Goal: Navigation & Orientation: Find specific page/section

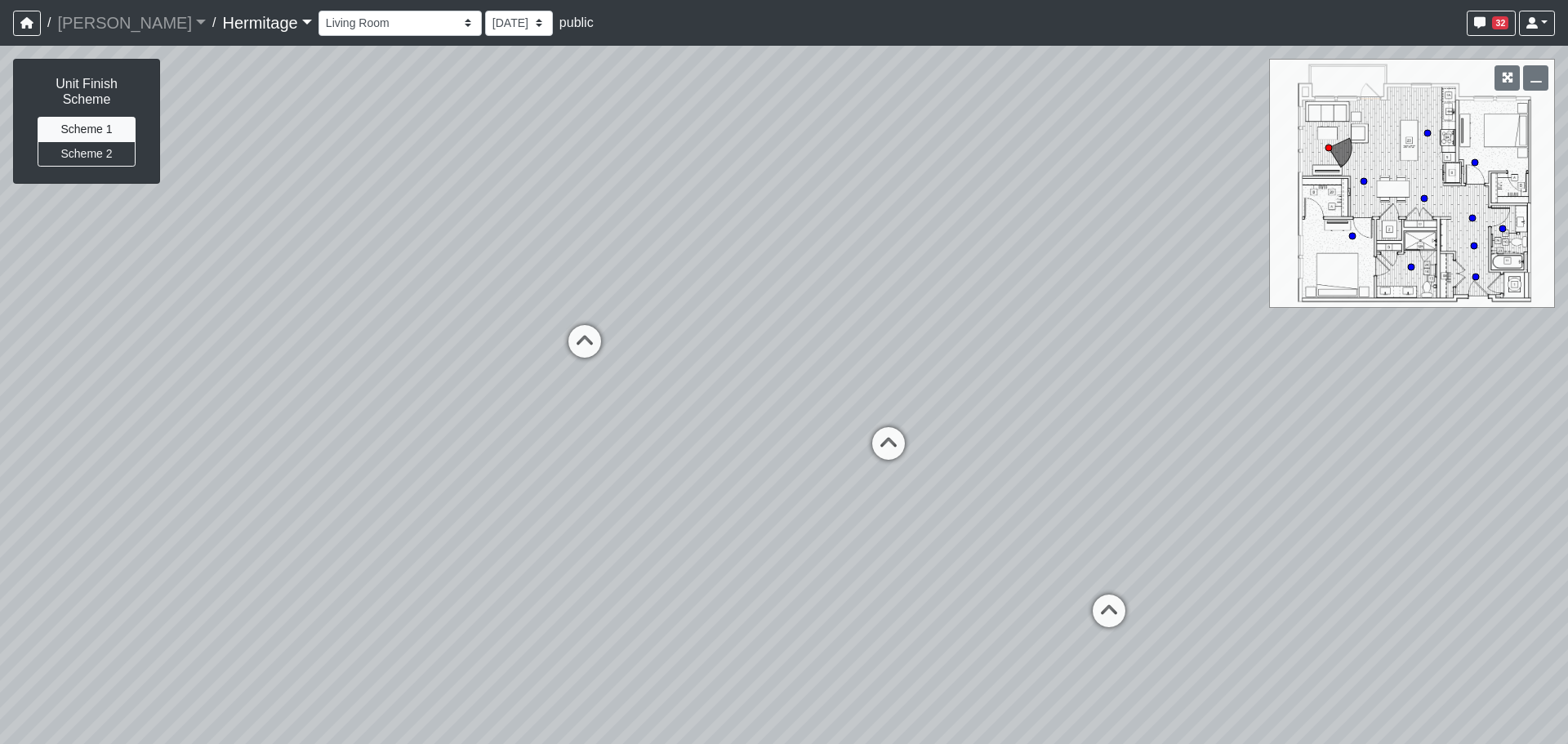
select select "bu3nZNopTLP8rKF5QbFbMe"
click at [223, 21] on link "Hermitage" at bounding box center [267, 23] width 89 height 33
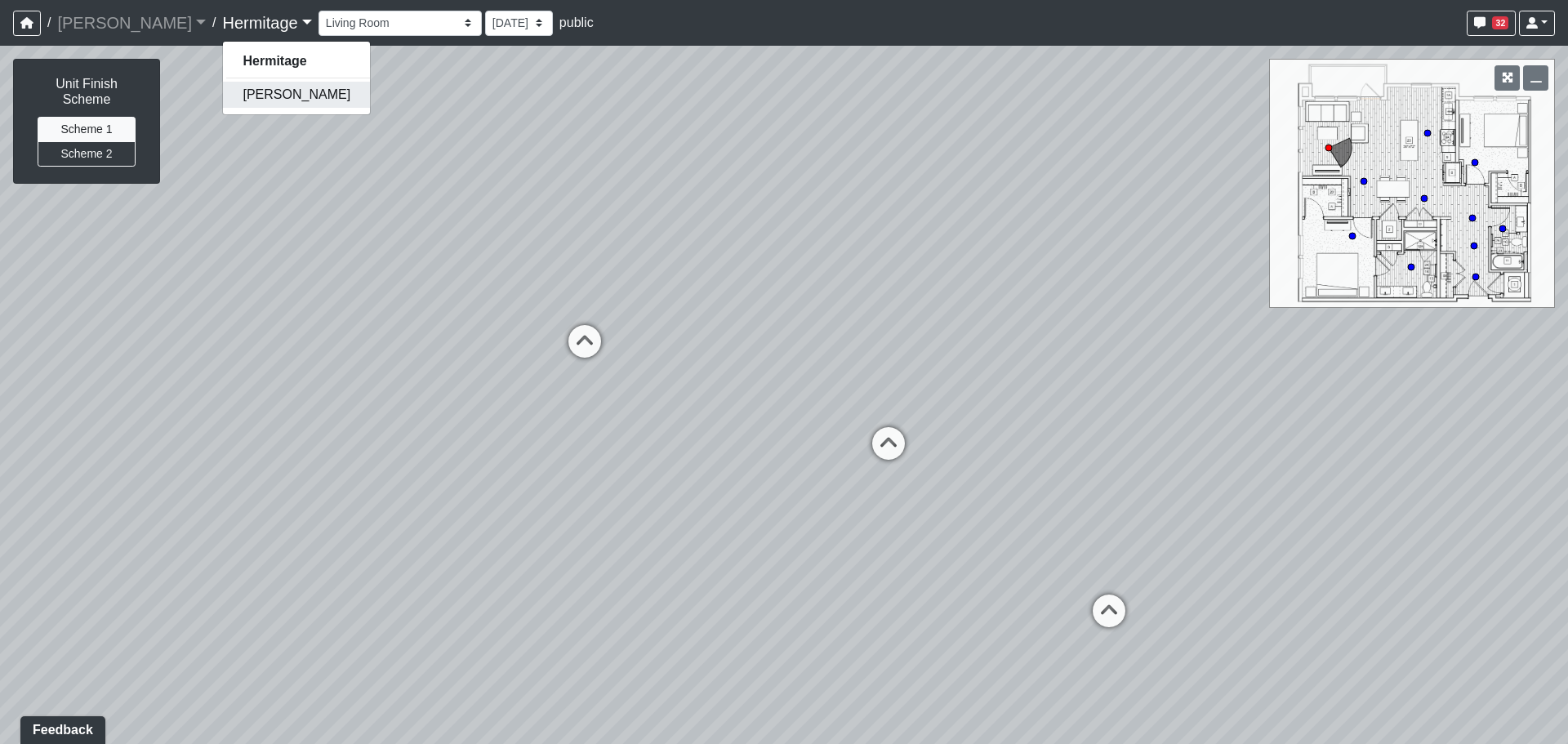
click at [223, 91] on link "[PERSON_NAME]" at bounding box center [296, 95] width 147 height 26
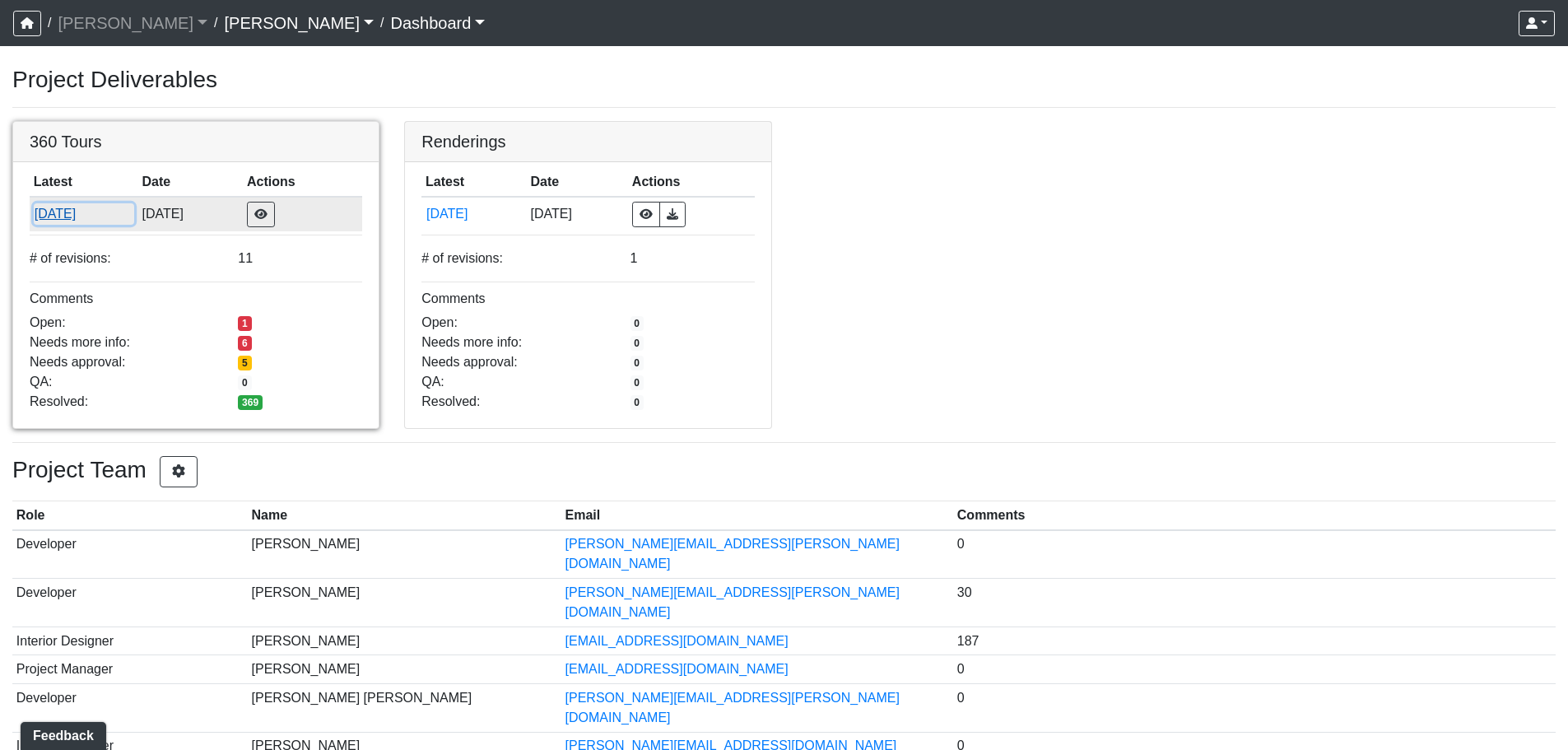
click at [72, 215] on button "[DATE]" at bounding box center [83, 213] width 100 height 21
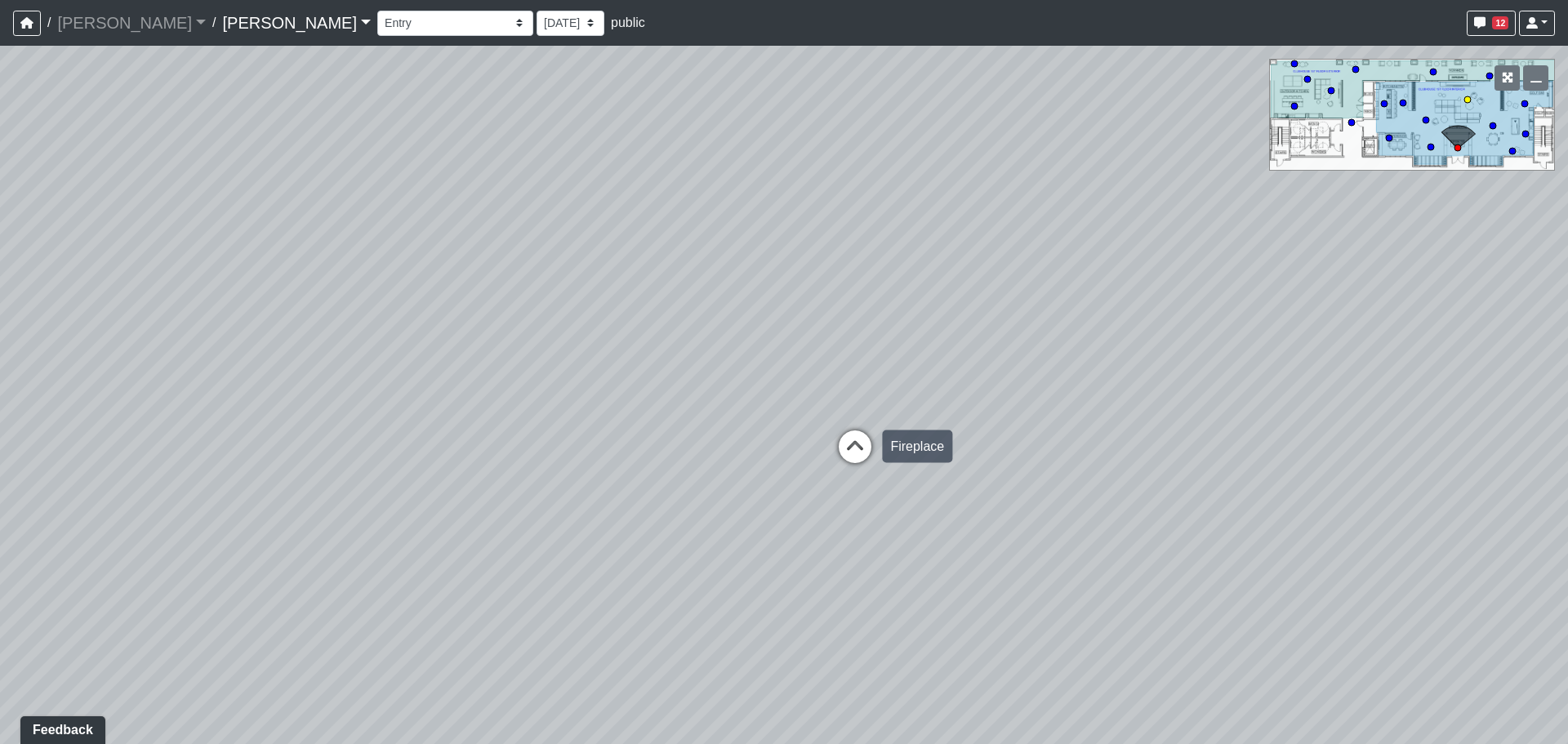
click at [852, 442] on icon at bounding box center [854, 454] width 49 height 49
drag, startPoint x: 1024, startPoint y: 413, endPoint x: 347, endPoint y: 340, distance: 680.9
click at [347, 340] on div "Loading... Banquettes Loading... Main Room 1 Loading... Fireplace Loading... Ma…" at bounding box center [784, 395] width 1568 height 698
drag, startPoint x: 676, startPoint y: 334, endPoint x: 414, endPoint y: 332, distance: 262.0
click at [414, 332] on div "Loading... Banquettes Loading... Main Room 1 Loading... Fireplace Loading... Ma…" at bounding box center [784, 395] width 1568 height 698
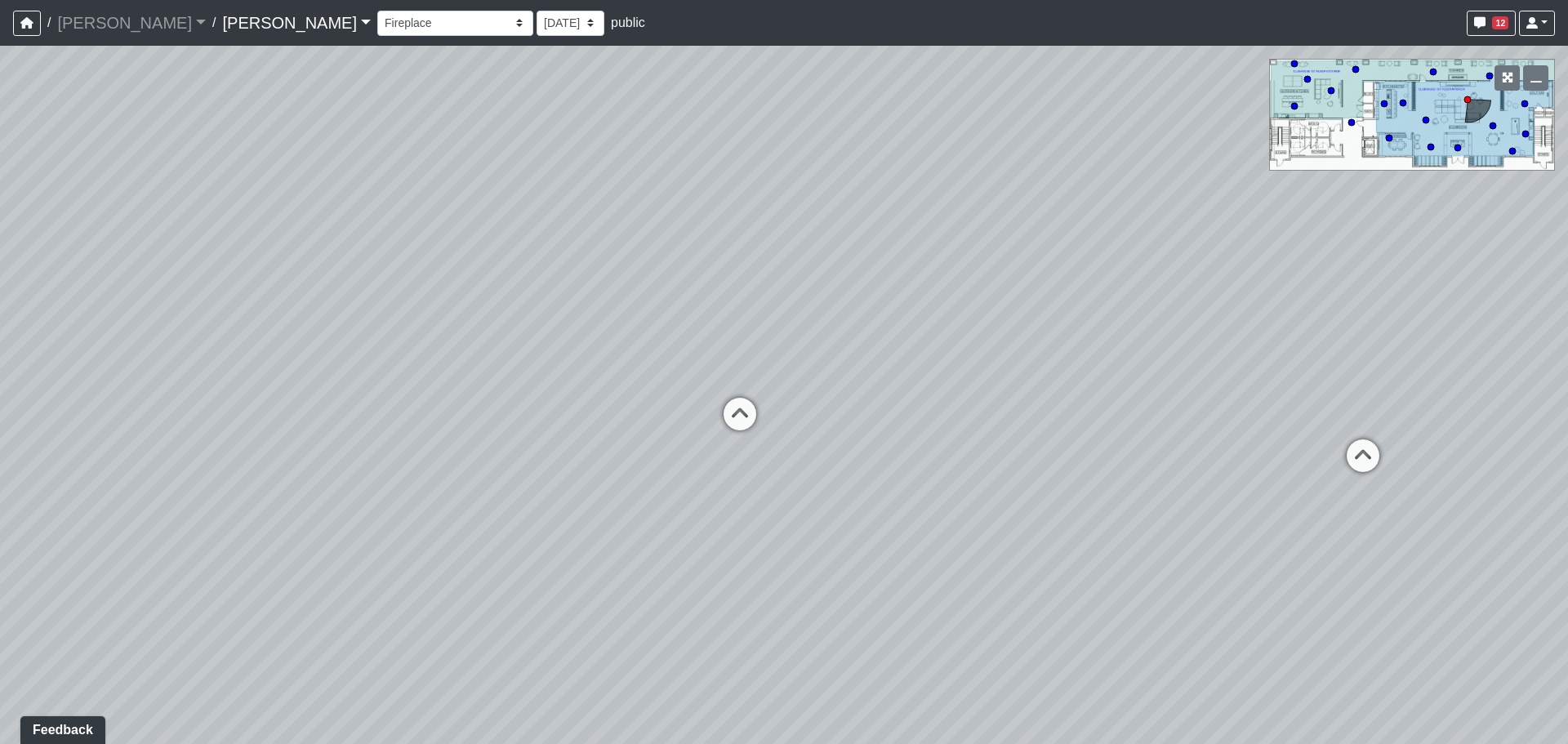
drag, startPoint x: 1071, startPoint y: 302, endPoint x: 846, endPoint y: 339, distance: 228.0
click at [846, 339] on div "Loading... Banquettes Loading... Main Room 1 Loading... Fireplace Loading... Ma…" at bounding box center [784, 395] width 1568 height 698
click at [750, 413] on icon at bounding box center [739, 422] width 49 height 49
drag, startPoint x: 771, startPoint y: 351, endPoint x: 694, endPoint y: 358, distance: 77.3
click at [694, 358] on div "Loading... Banquettes Loading... Main Room 1 Loading... Fireplace Loading... Ma…" at bounding box center [784, 395] width 1568 height 698
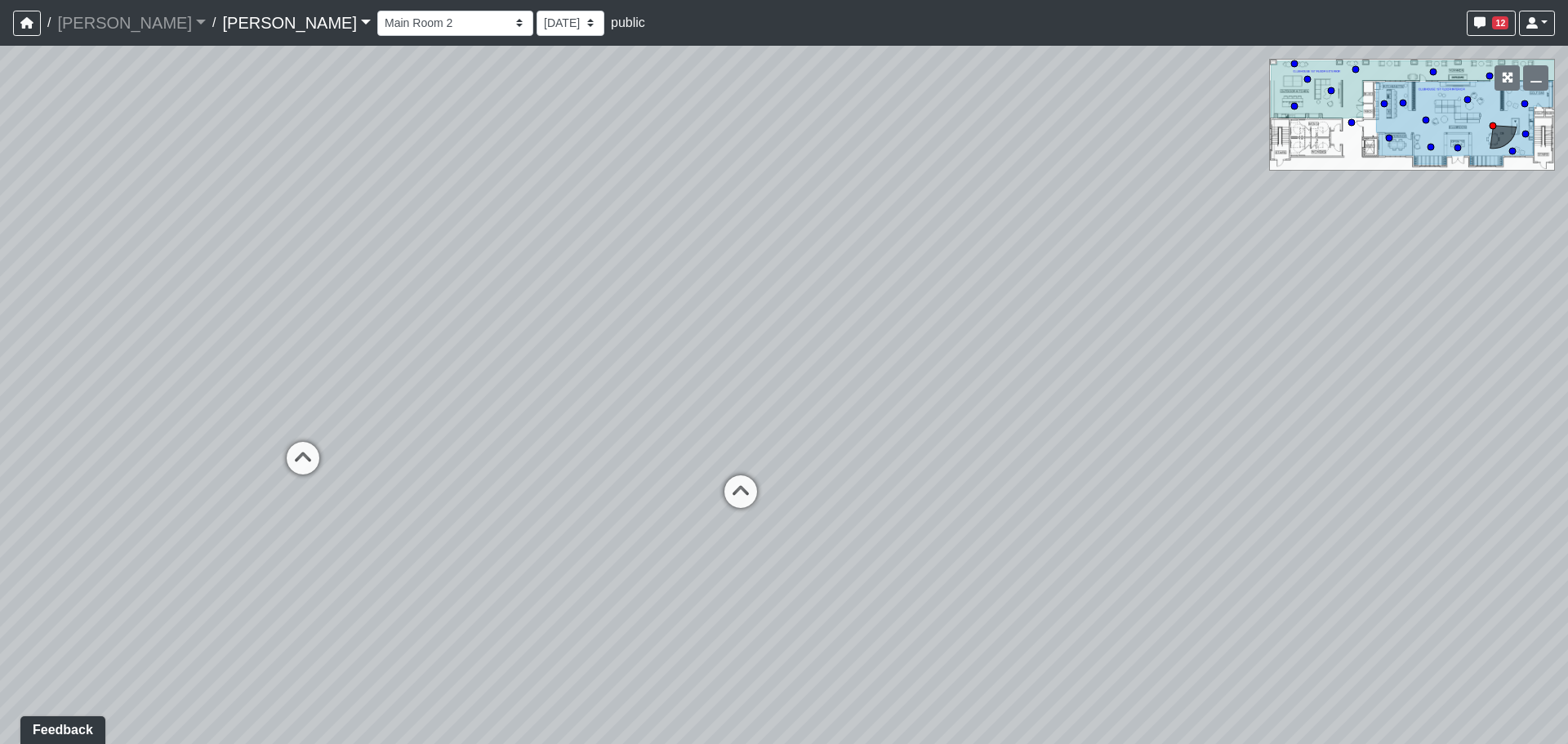
drag, startPoint x: 589, startPoint y: 311, endPoint x: 941, endPoint y: 361, distance: 355.5
click at [941, 361] on div "Loading... Banquettes Loading... Main Room 1 Loading... Fireplace Loading... Ma…" at bounding box center [784, 395] width 1568 height 698
drag, startPoint x: 675, startPoint y: 386, endPoint x: 924, endPoint y: 373, distance: 249.3
click at [924, 373] on div "Loading... Banquettes Loading... Main Room 1 Loading... Fireplace Loading... Ma…" at bounding box center [784, 395] width 1568 height 698
drag, startPoint x: 732, startPoint y: 393, endPoint x: 872, endPoint y: 393, distance: 140.0
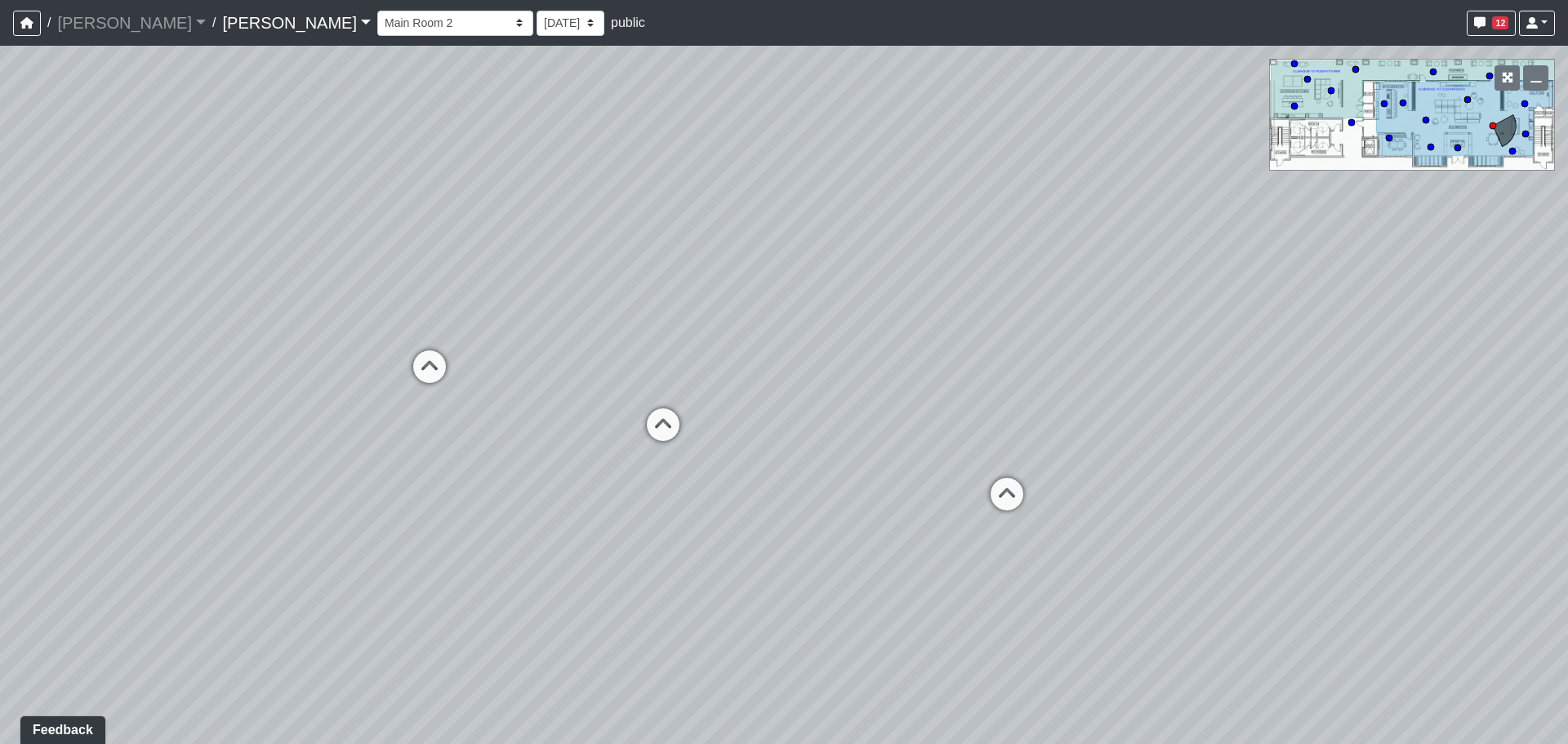
click at [872, 393] on div "Loading... Banquettes Loading... Main Room 1 Loading... Fireplace Loading... Ma…" at bounding box center [784, 395] width 1568 height 698
drag, startPoint x: 442, startPoint y: 308, endPoint x: 1070, endPoint y: 315, distance: 628.0
click at [1081, 315] on div "Loading... Banquettes Loading... Main Room 1 Loading... Fireplace Loading... Ma…" at bounding box center [784, 395] width 1568 height 698
drag, startPoint x: 927, startPoint y: 349, endPoint x: 830, endPoint y: 349, distance: 97.0
click at [830, 349] on div "Loading... Banquettes Loading... Main Room 1 Loading... Fireplace Loading... Ma…" at bounding box center [784, 395] width 1568 height 698
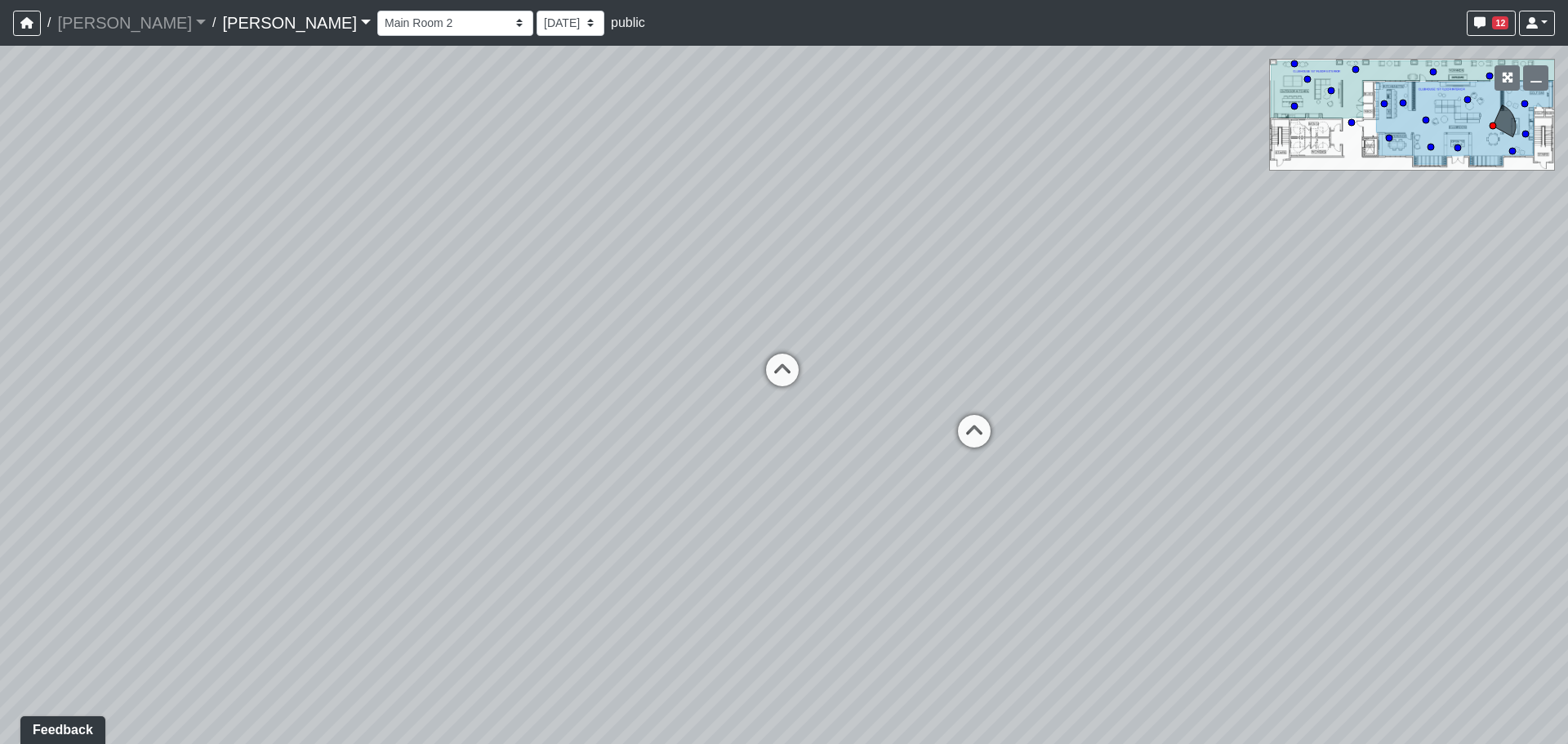
drag, startPoint x: 1185, startPoint y: 335, endPoint x: 1003, endPoint y: 338, distance: 182.0
click at [966, 337] on div "Loading... Banquettes Loading... Main Room 1 Loading... Fireplace Loading... Ma…" at bounding box center [784, 395] width 1568 height 698
drag, startPoint x: 514, startPoint y: 452, endPoint x: 728, endPoint y: 456, distance: 214.0
click at [746, 456] on div "Loading... Banquettes Loading... Main Room 1 Loading... Fireplace Loading... Ma…" at bounding box center [784, 395] width 1568 height 698
drag, startPoint x: 341, startPoint y: 457, endPoint x: 956, endPoint y: 470, distance: 615.1
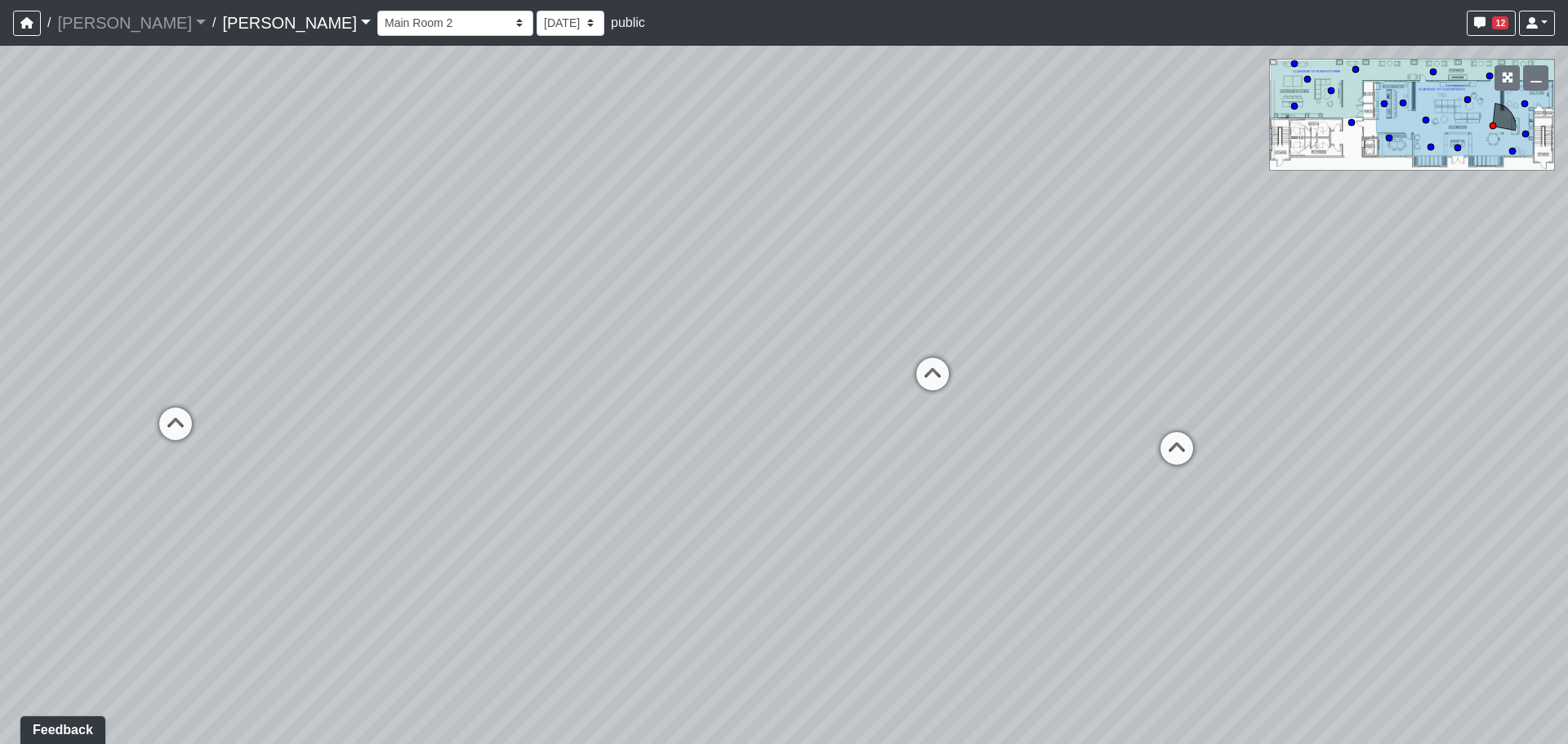
click at [956, 470] on div "Loading... Banquettes Loading... Main Room 1 Loading... Fireplace Loading... Ma…" at bounding box center [784, 395] width 1568 height 698
drag, startPoint x: 296, startPoint y: 450, endPoint x: 1047, endPoint y: 498, distance: 752.5
click at [1047, 498] on div "Loading... Banquettes Loading... Main Room 1 Loading... Fireplace Loading... Ma…" at bounding box center [784, 395] width 1568 height 698
click at [917, 463] on div "Loading... Banquettes Loading... Main Room 1 Loading... Fireplace Loading... Ma…" at bounding box center [784, 395] width 1568 height 698
drag, startPoint x: 688, startPoint y: 420, endPoint x: 689, endPoint y: 388, distance: 32.0
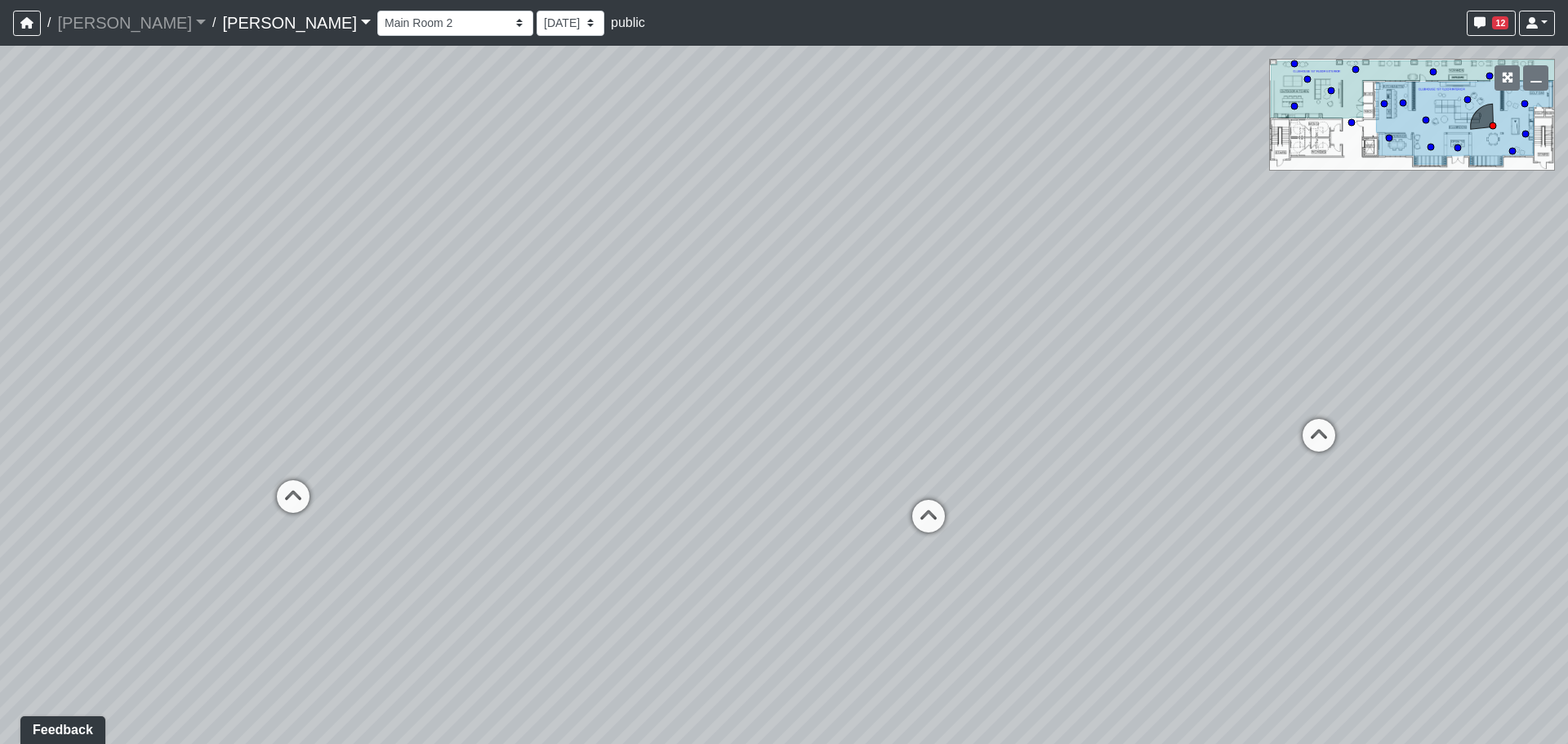
click at [689, 388] on div "Loading... Banquettes Loading... Main Room 1 Loading... Fireplace Loading... Ma…" at bounding box center [784, 395] width 1568 height 698
click at [285, 496] on icon at bounding box center [292, 504] width 49 height 49
click at [592, 569] on icon at bounding box center [600, 560] width 49 height 49
drag, startPoint x: 441, startPoint y: 516, endPoint x: 909, endPoint y: 524, distance: 468.1
click at [909, 524] on div "Loading... Banquettes Loading... Main Room 1 Loading... Fireplace Loading... Ma…" at bounding box center [784, 395] width 1568 height 698
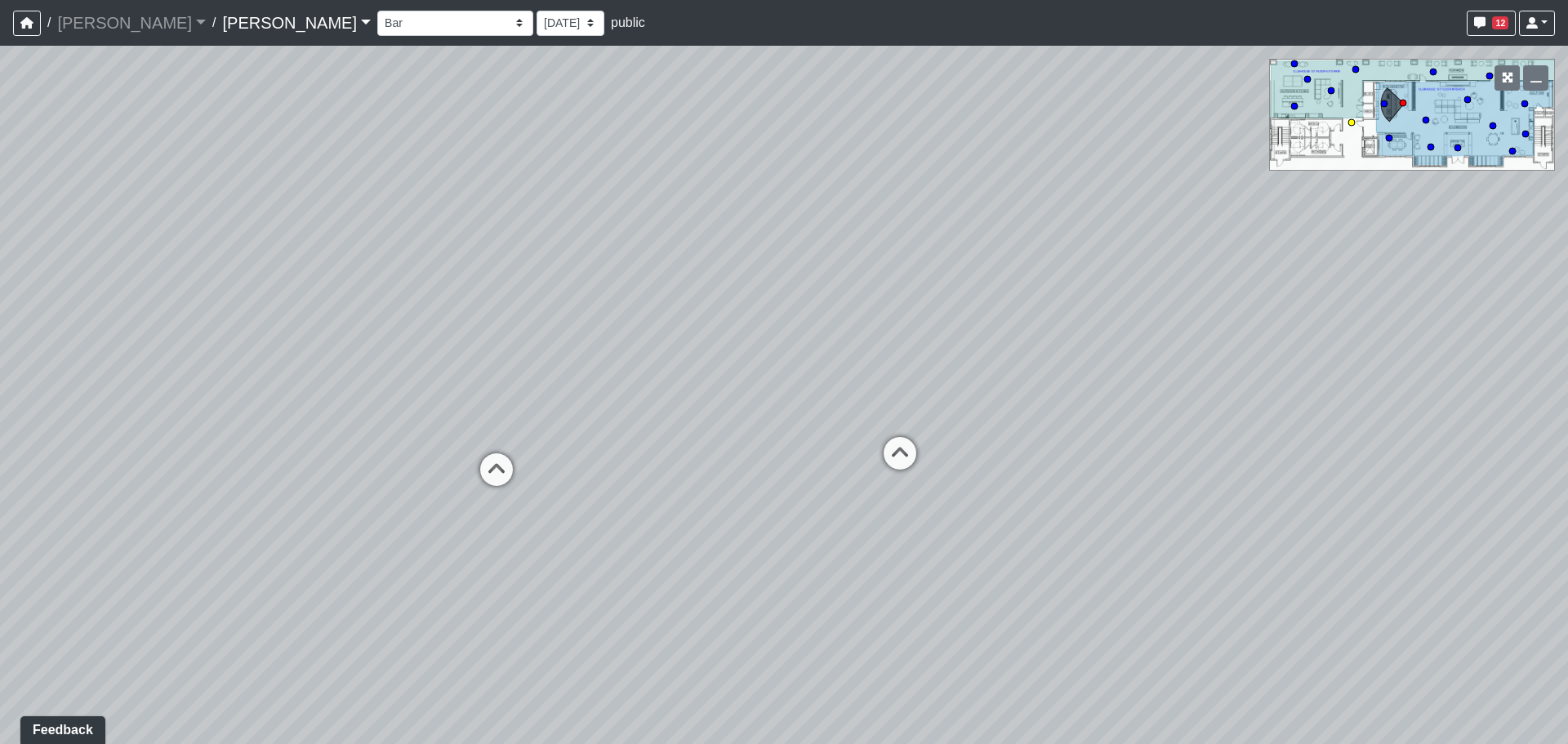
drag, startPoint x: 316, startPoint y: 485, endPoint x: 791, endPoint y: 502, distance: 475.3
click at [791, 502] on div "Loading... Banquettes Loading... Main Room 1 Loading... Fireplace Loading... Ma…" at bounding box center [784, 395] width 1568 height 698
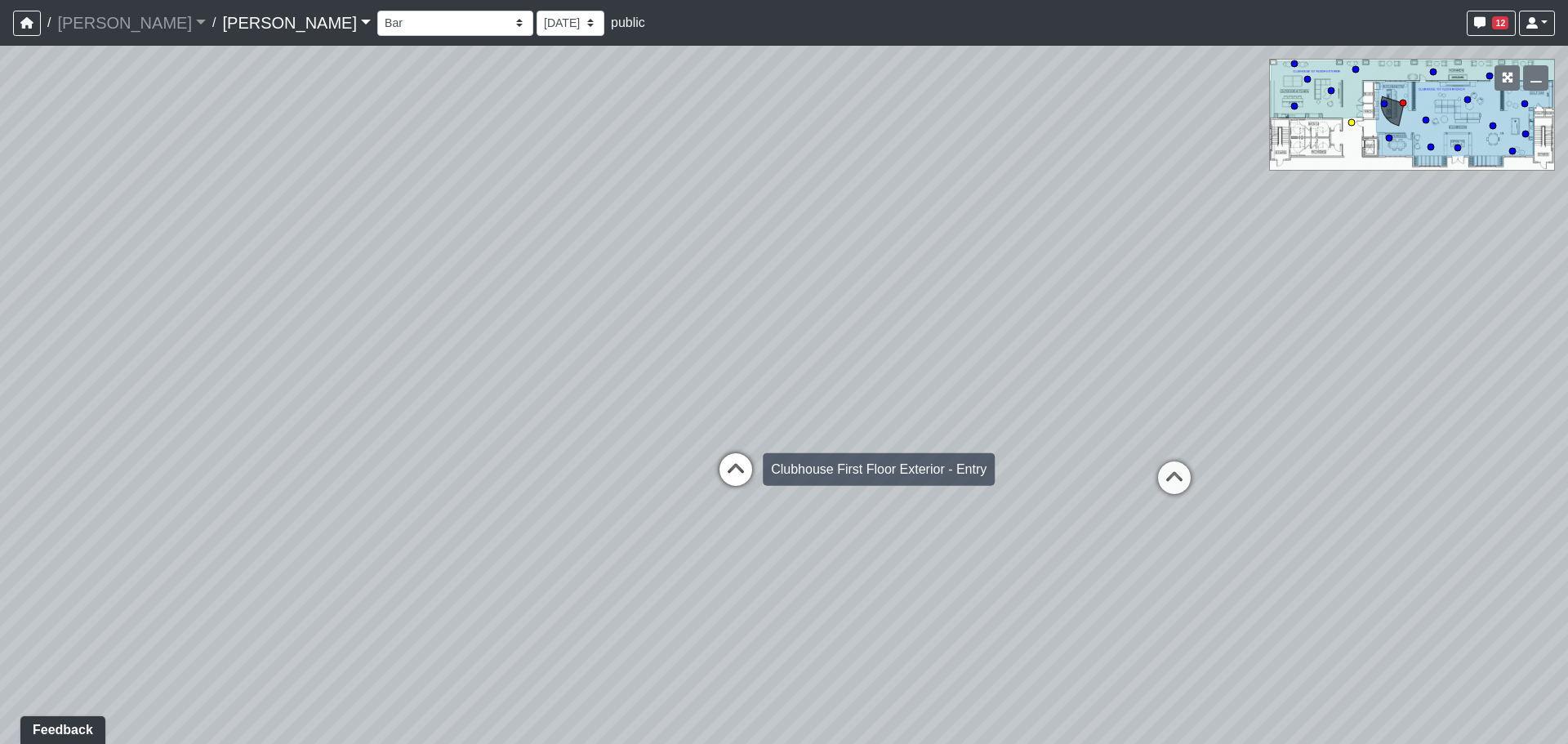
click at [720, 478] on icon at bounding box center [736, 477] width 49 height 49
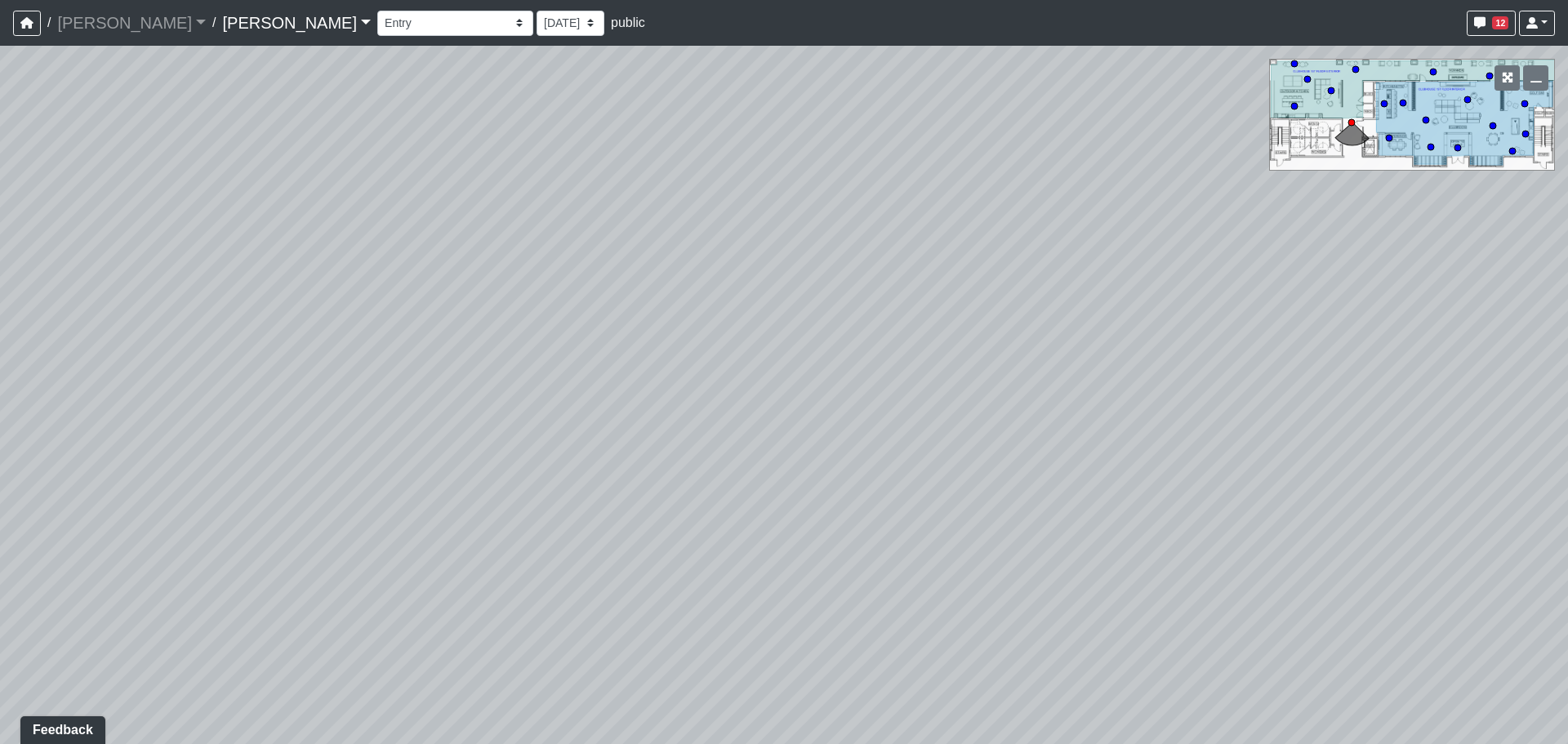
drag, startPoint x: 386, startPoint y: 537, endPoint x: 1152, endPoint y: 462, distance: 769.7
click at [1152, 462] on div "Loading... Banquettes Loading... Main Room 1 Loading... Fireplace Loading... Ma…" at bounding box center [784, 395] width 1568 height 698
drag, startPoint x: 349, startPoint y: 510, endPoint x: 1025, endPoint y: 484, distance: 676.5
click at [1025, 484] on div "Loading... Banquettes Loading... Main Room 1 Loading... Fireplace Loading... Ma…" at bounding box center [784, 395] width 1568 height 698
click at [472, 412] on icon at bounding box center [475, 407] width 49 height 49
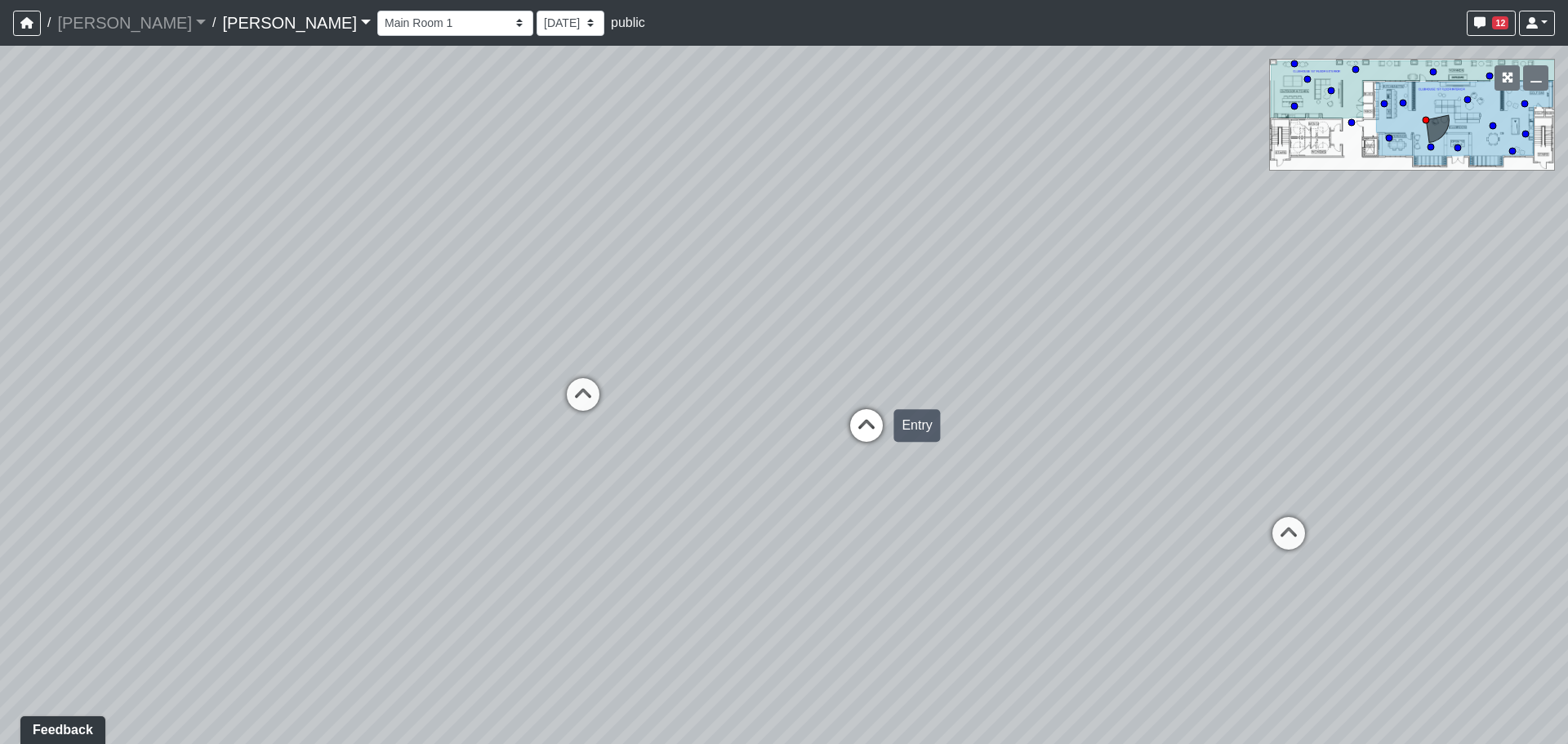
drag, startPoint x: 982, startPoint y: 483, endPoint x: 204, endPoint y: 443, distance: 779.0
click at [178, 441] on div "Loading... Banquettes Loading... Main Room 1 Loading... Fireplace Loading... Ma…" at bounding box center [784, 395] width 1568 height 698
drag, startPoint x: 669, startPoint y: 450, endPoint x: 501, endPoint y: 457, distance: 168.1
click at [501, 457] on div "Loading... Banquettes Loading... Main Room 1 Loading... Fireplace Loading... Ma…" at bounding box center [784, 395] width 1568 height 698
drag, startPoint x: 1116, startPoint y: 366, endPoint x: 916, endPoint y: 420, distance: 207.2
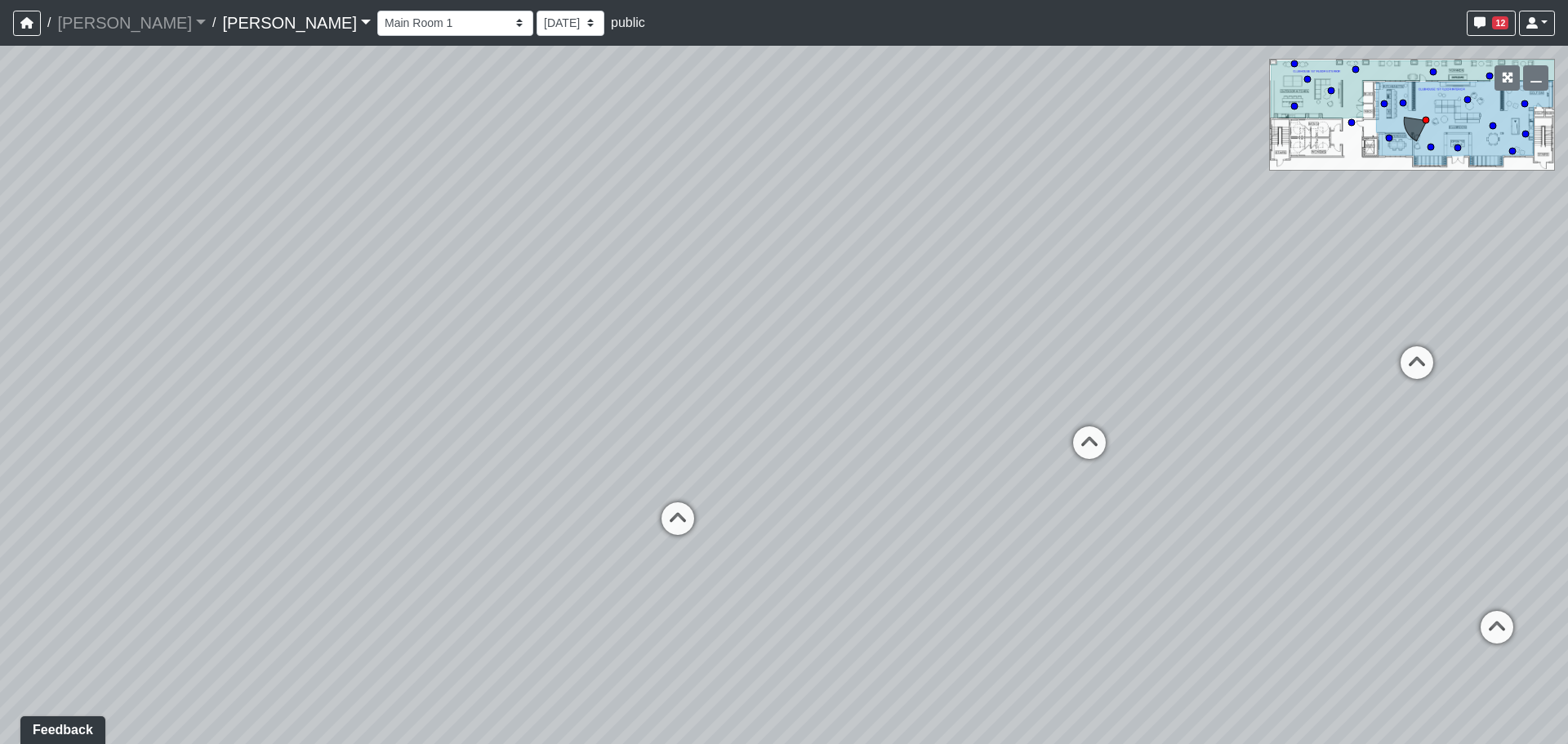
click at [916, 420] on div "Loading... Banquettes Loading... Main Room 1 Loading... Fireplace Loading... Ma…" at bounding box center [784, 395] width 1568 height 698
drag, startPoint x: 356, startPoint y: 463, endPoint x: 973, endPoint y: 464, distance: 617.0
click at [973, 464] on div "Loading... Banquettes Loading... Main Room 1 Loading... Fireplace Loading... Ma…" at bounding box center [784, 395] width 1568 height 698
drag, startPoint x: 693, startPoint y: 408, endPoint x: 790, endPoint y: 409, distance: 97.0
click at [790, 409] on div "Loading... Banquettes Loading... Main Room 1 Loading... Fireplace Loading... Ma…" at bounding box center [784, 395] width 1568 height 698
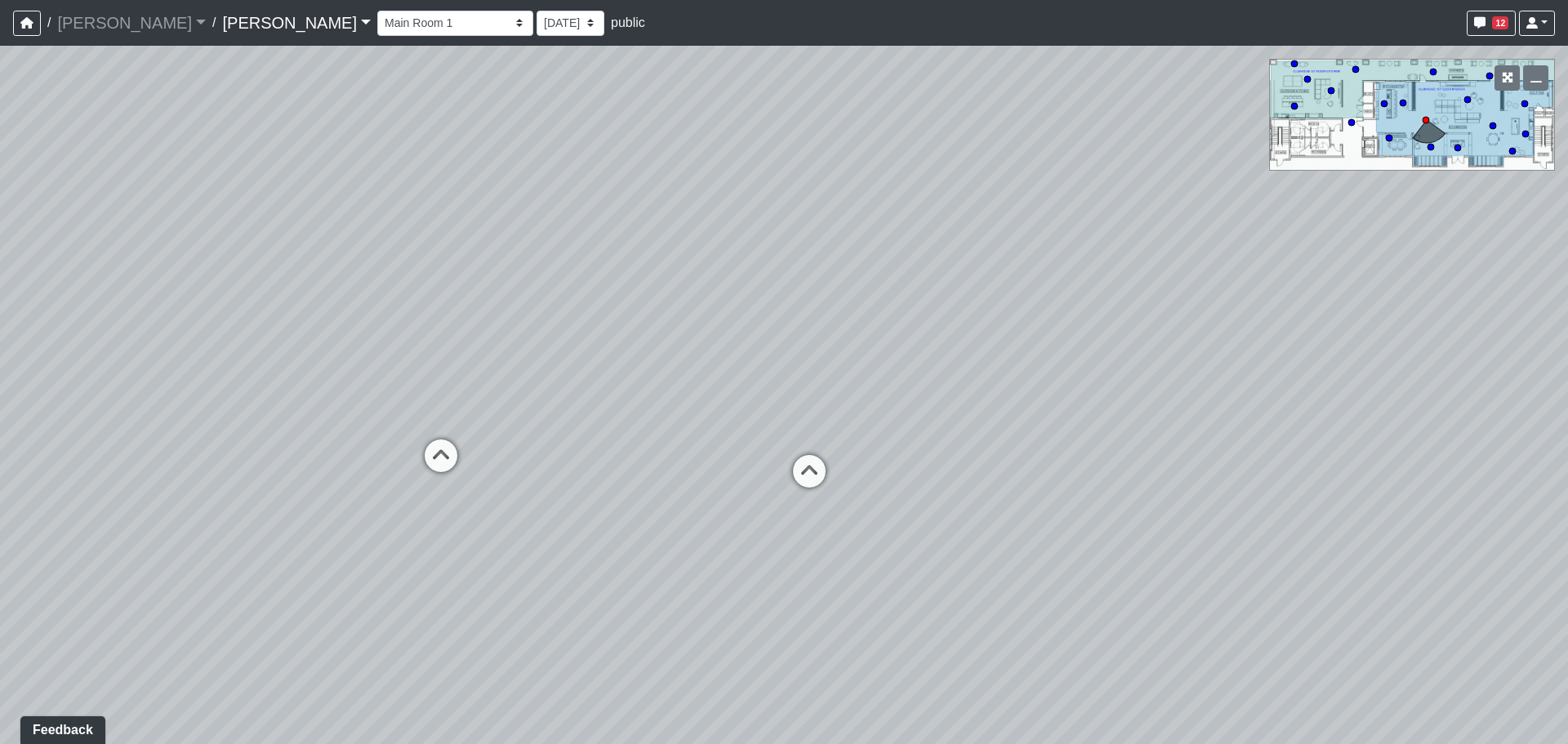
drag, startPoint x: 215, startPoint y: 401, endPoint x: 540, endPoint y: 395, distance: 325.1
click at [540, 395] on div "Loading... Banquettes Loading... Main Room 1 Loading... Fireplace Loading... Ma…" at bounding box center [784, 395] width 1568 height 698
drag, startPoint x: 237, startPoint y: 352, endPoint x: 576, endPoint y: 349, distance: 339.0
click at [576, 349] on div "Loading... Banquettes Loading... Main Room 1 Loading... Fireplace Loading... Ma…" at bounding box center [784, 395] width 1568 height 698
click at [568, 395] on icon at bounding box center [582, 399] width 49 height 49
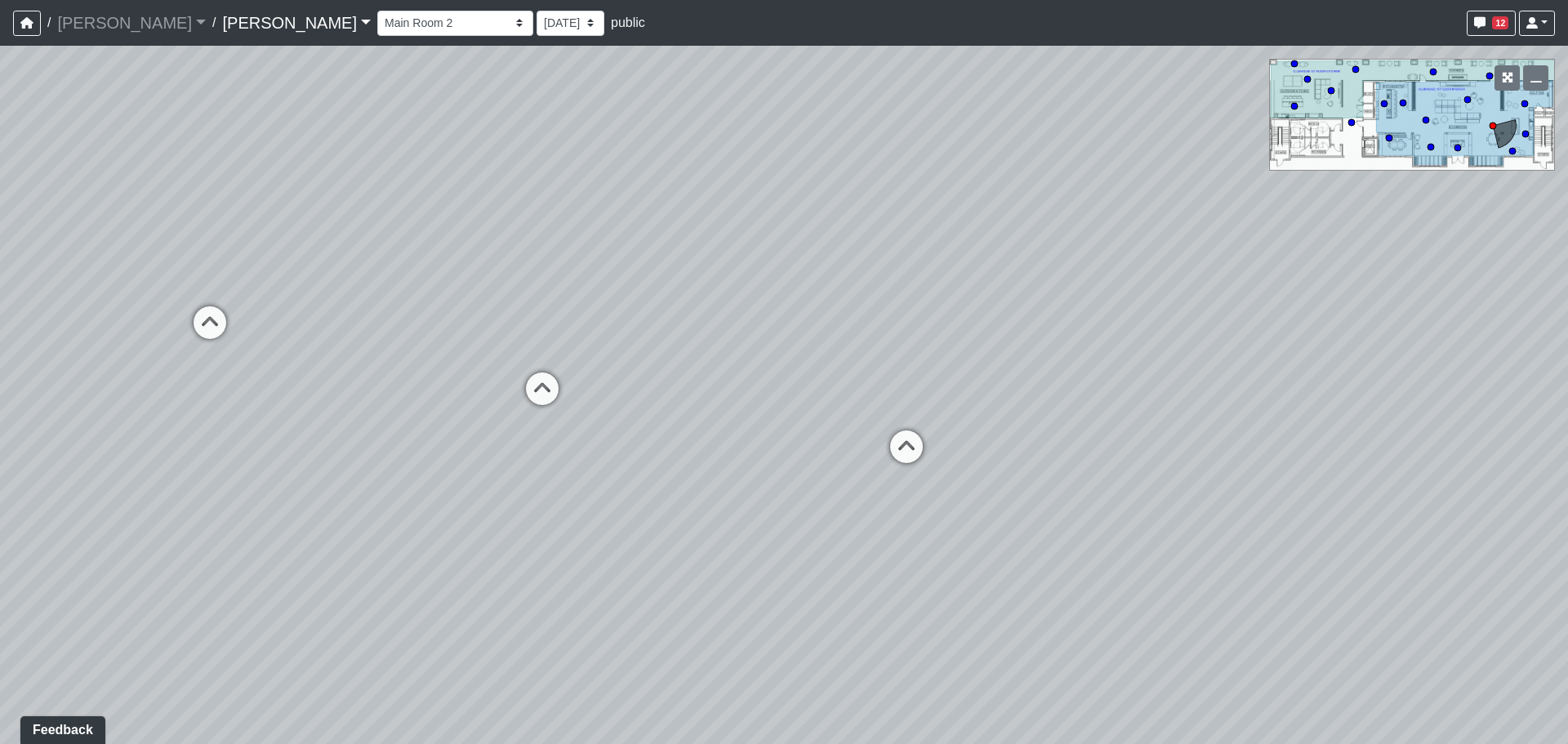
drag, startPoint x: 591, startPoint y: 334, endPoint x: 734, endPoint y: 357, distance: 144.8
click at [734, 356] on div "Loading... Banquettes Loading... Main Room 1 Loading... Fireplace Loading... Ma…" at bounding box center [784, 395] width 1568 height 698
click at [970, 455] on icon at bounding box center [971, 470] width 49 height 49
drag, startPoint x: 700, startPoint y: 537, endPoint x: 926, endPoint y: 486, distance: 231.7
click at [926, 486] on div "Loading... Banquettes Loading... Main Room 1 Loading... Fireplace Loading... Ma…" at bounding box center [784, 395] width 1568 height 698
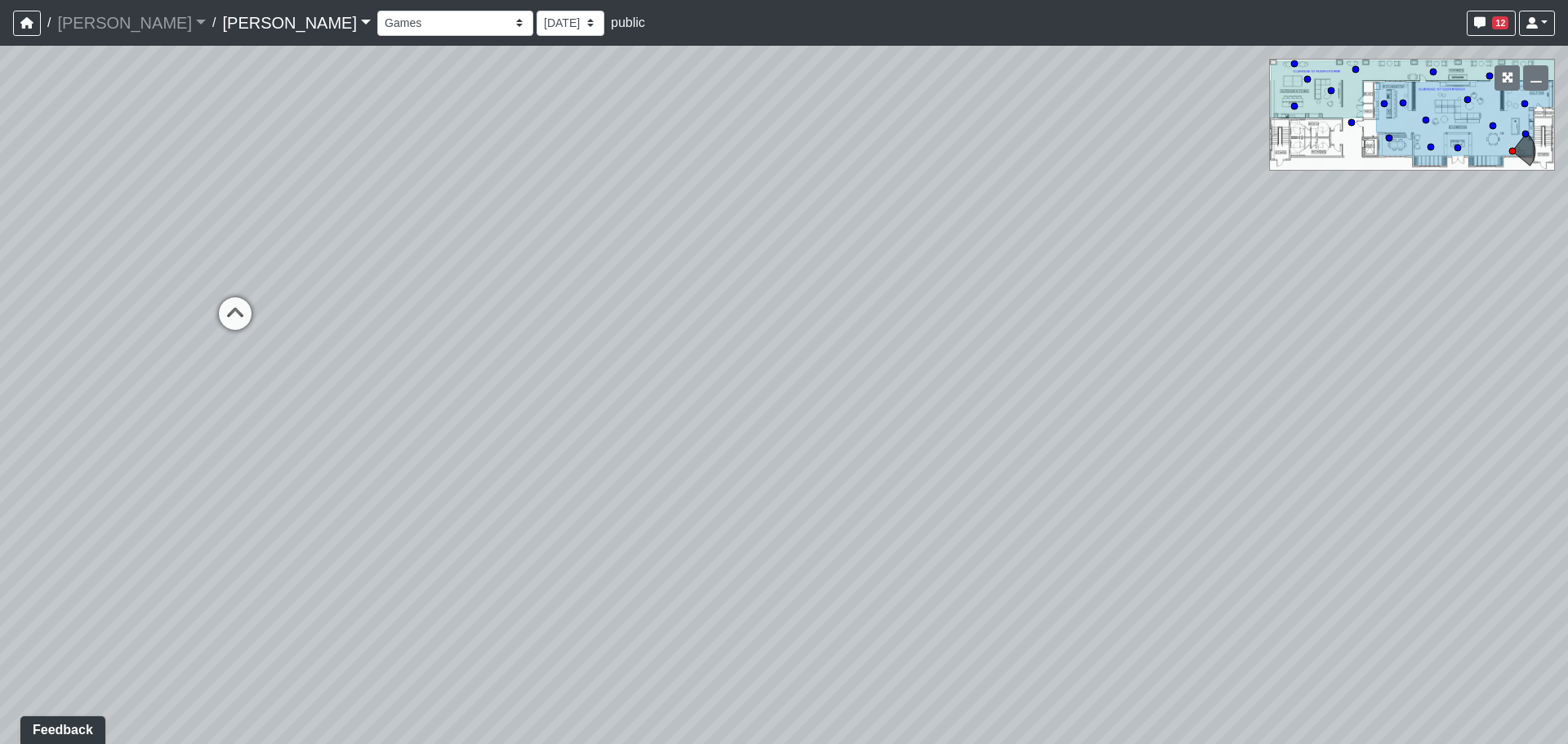
drag, startPoint x: 662, startPoint y: 544, endPoint x: 822, endPoint y: 546, distance: 160.0
click at [822, 546] on div "Loading... Banquettes Loading... Main Room 1 Loading... Fireplace Loading... Ma…" at bounding box center [784, 395] width 1568 height 698
drag, startPoint x: 523, startPoint y: 546, endPoint x: 990, endPoint y: 511, distance: 468.3
click at [990, 511] on div "Loading... Banquettes Loading... Main Room 1 Loading... Fireplace Loading... Ma…" at bounding box center [784, 395] width 1568 height 698
drag, startPoint x: 590, startPoint y: 516, endPoint x: 1137, endPoint y: 496, distance: 547.4
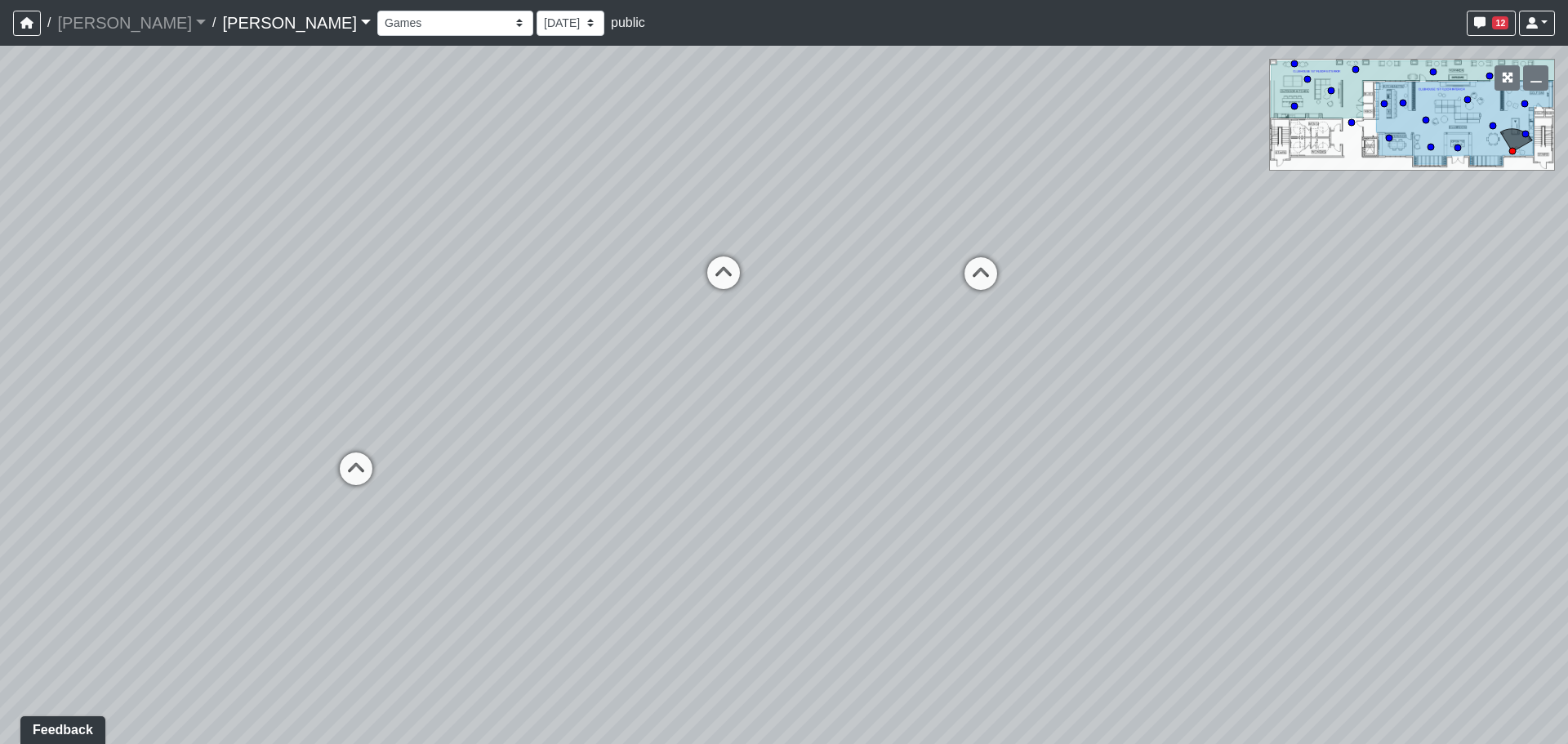
click at [1137, 496] on div "Loading... Banquettes Loading... Main Room 1 Loading... Fireplace Loading... Ma…" at bounding box center [784, 395] width 1568 height 698
drag, startPoint x: 498, startPoint y: 495, endPoint x: 1186, endPoint y: 503, distance: 688.0
click at [1186, 503] on div "Loading... Banquettes Loading... Main Room 1 Loading... Fireplace Loading... Ma…" at bounding box center [784, 395] width 1568 height 698
click at [544, 498] on div "Loading... Banquettes Loading... Main Room 1 Loading... Fireplace Loading... Ma…" at bounding box center [784, 395] width 1568 height 698
drag, startPoint x: 1463, startPoint y: 512, endPoint x: 811, endPoint y: 491, distance: 652.3
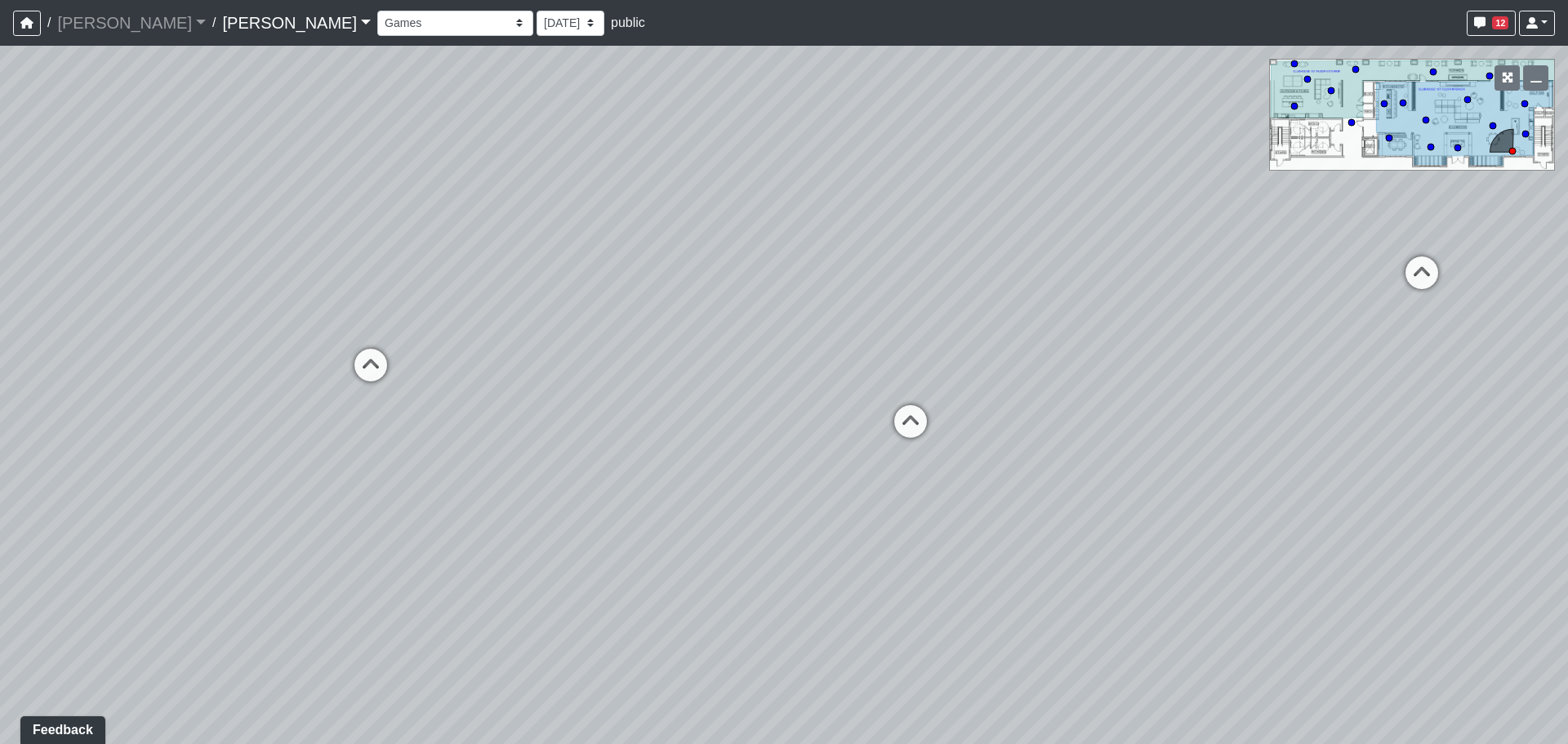
click at [811, 491] on div "Loading... Banquettes Loading... Main Room 1 Loading... Fireplace Loading... Ma…" at bounding box center [784, 395] width 1568 height 698
drag, startPoint x: 1219, startPoint y: 507, endPoint x: 769, endPoint y: 501, distance: 450.0
click at [769, 501] on div "Loading... Banquettes Loading... Main Room 1 Loading... Fireplace Loading... Ma…" at bounding box center [784, 395] width 1568 height 698
drag, startPoint x: 1097, startPoint y: 513, endPoint x: 828, endPoint y: 513, distance: 269.0
click at [828, 513] on div "Loading... Banquettes Loading... Main Room 1 Loading... Fireplace Loading... Ma…" at bounding box center [784, 395] width 1568 height 698
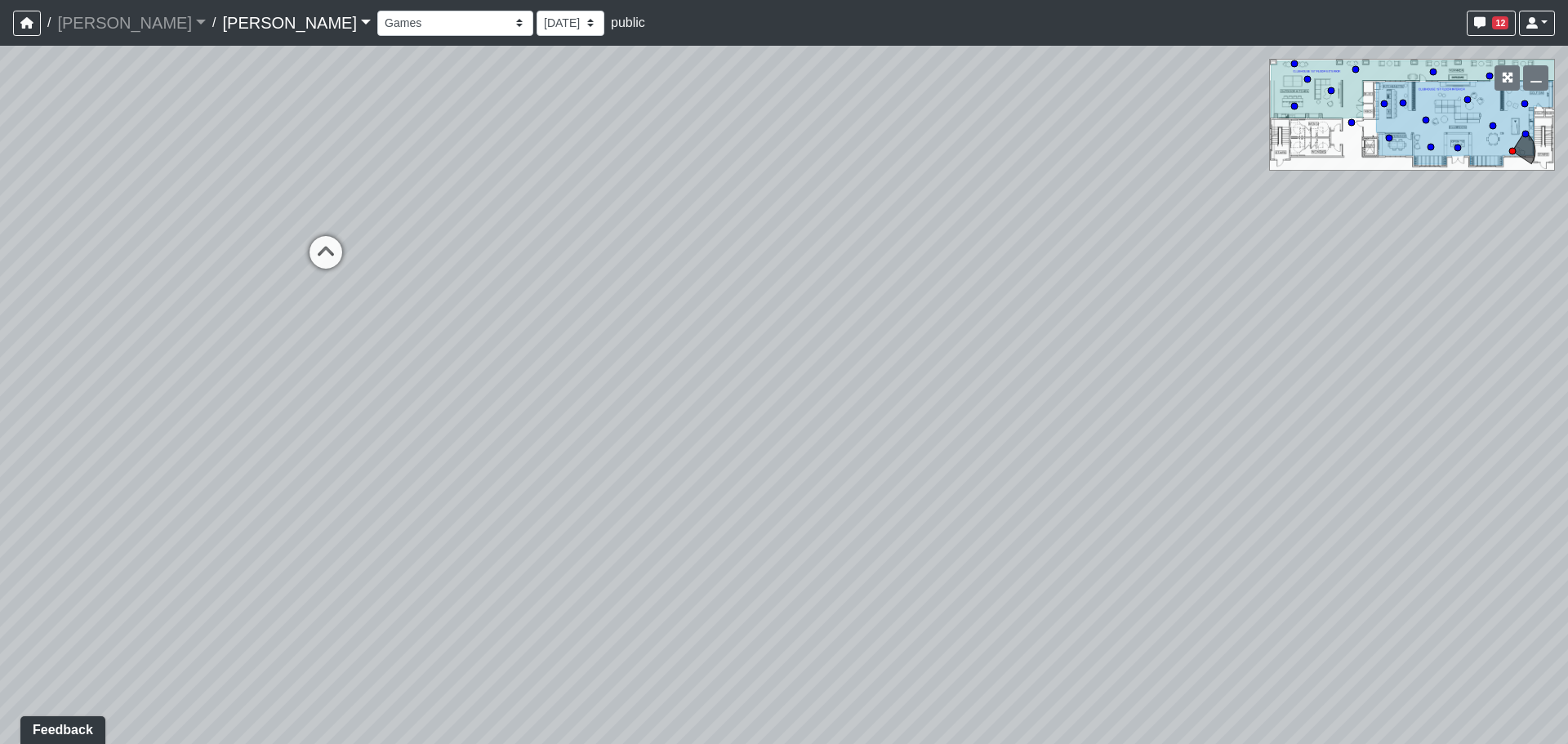
drag, startPoint x: 1162, startPoint y: 514, endPoint x: 873, endPoint y: 518, distance: 289.0
click at [873, 518] on div "Loading... Banquettes Loading... Main Room 1 Loading... Fireplace Loading... Ma…" at bounding box center [784, 395] width 1568 height 698
drag, startPoint x: 1026, startPoint y: 398, endPoint x: 1070, endPoint y: 474, distance: 87.8
click at [1070, 474] on div "Loading... Banquettes Loading... Main Room 1 Loading... Fireplace Loading... Ma…" at bounding box center [784, 395] width 1568 height 698
click at [394, 25] on select "Entry Kitchenette Lounge Pool Table Seating 1 Seating 2 Seating 3 Seating 4 Ban…" at bounding box center [455, 24] width 156 height 26
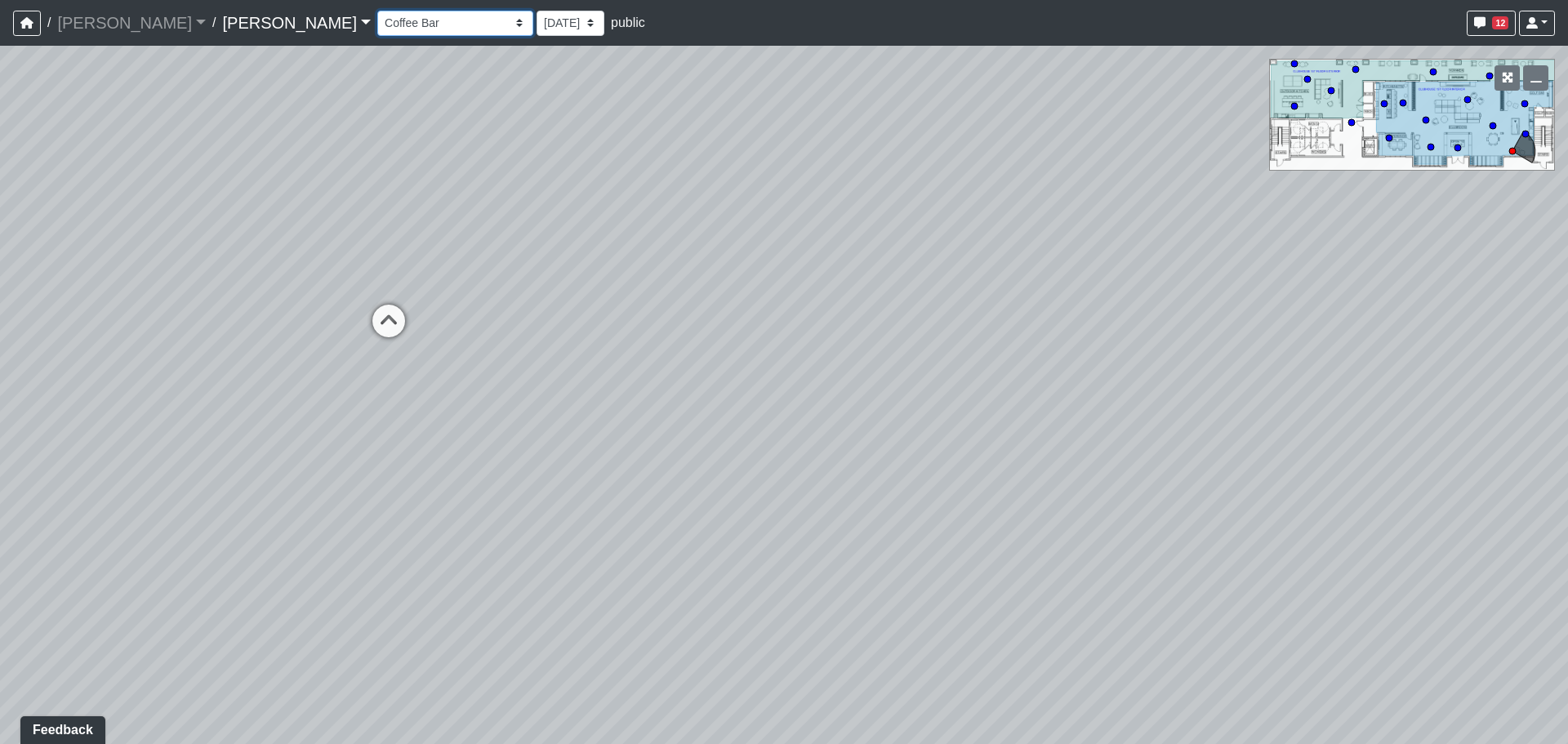
click at [377, 11] on select "Entry Kitchenette Lounge Pool Table Seating 1 Seating 2 Seating 3 Seating 4 Ban…" at bounding box center [455, 24] width 156 height 26
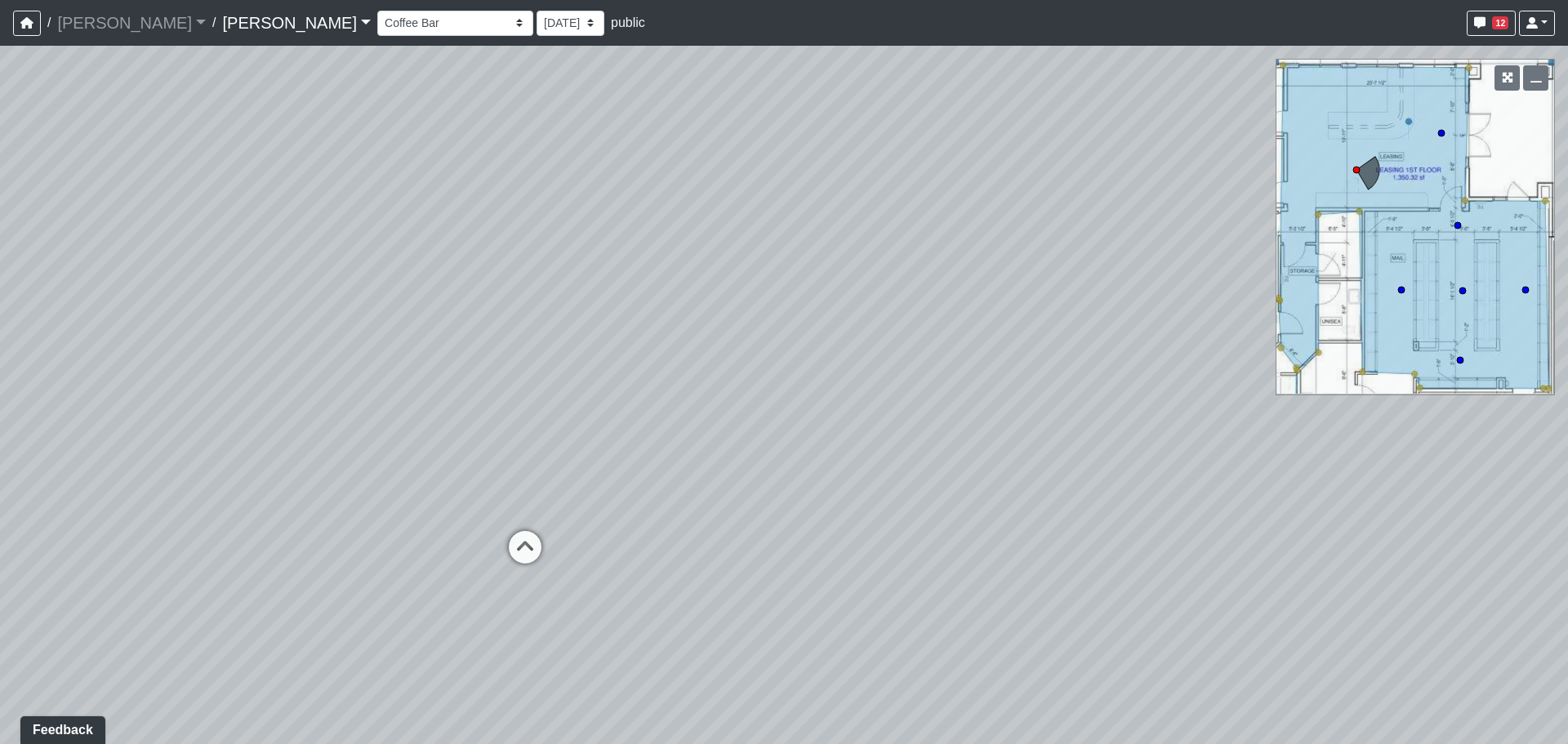
drag, startPoint x: 931, startPoint y: 409, endPoint x: 694, endPoint y: 377, distance: 239.2
click at [694, 377] on div "Loading... Banquettes Loading... Main Room 1 Loading... Fireplace Loading... Ma…" at bounding box center [784, 395] width 1568 height 698
drag, startPoint x: 623, startPoint y: 324, endPoint x: 909, endPoint y: 158, distance: 330.7
click at [911, 157] on div "Loading... Banquettes Loading... Main Room 1 Loading... Fireplace Loading... Ma…" at bounding box center [784, 395] width 1568 height 698
drag, startPoint x: 500, startPoint y: 283, endPoint x: 1036, endPoint y: 321, distance: 537.3
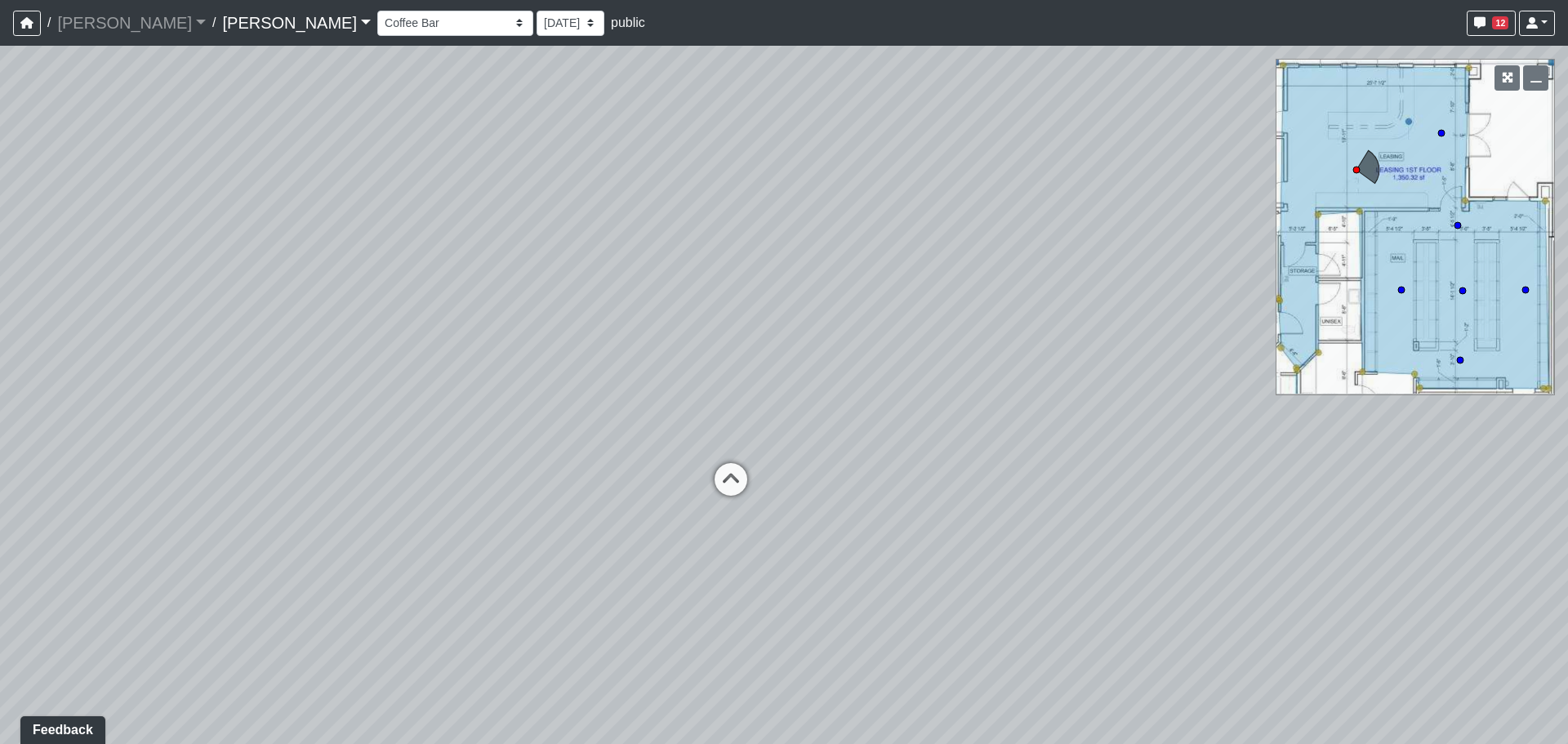
click at [1036, 321] on div "Loading... Banquettes Loading... Main Room 1 Loading... Fireplace Loading... Ma…" at bounding box center [784, 395] width 1568 height 698
drag, startPoint x: 363, startPoint y: 346, endPoint x: 821, endPoint y: 338, distance: 458.1
click at [941, 331] on div "Loading... Banquettes Loading... Main Room 1 Loading... Fireplace Loading... Ma…" at bounding box center [784, 395] width 1568 height 698
drag, startPoint x: 317, startPoint y: 332, endPoint x: 1086, endPoint y: 318, distance: 769.1
click at [1087, 318] on div "Loading... Banquettes Loading... Main Room 1 Loading... Fireplace Loading... Ma…" at bounding box center [784, 395] width 1568 height 698
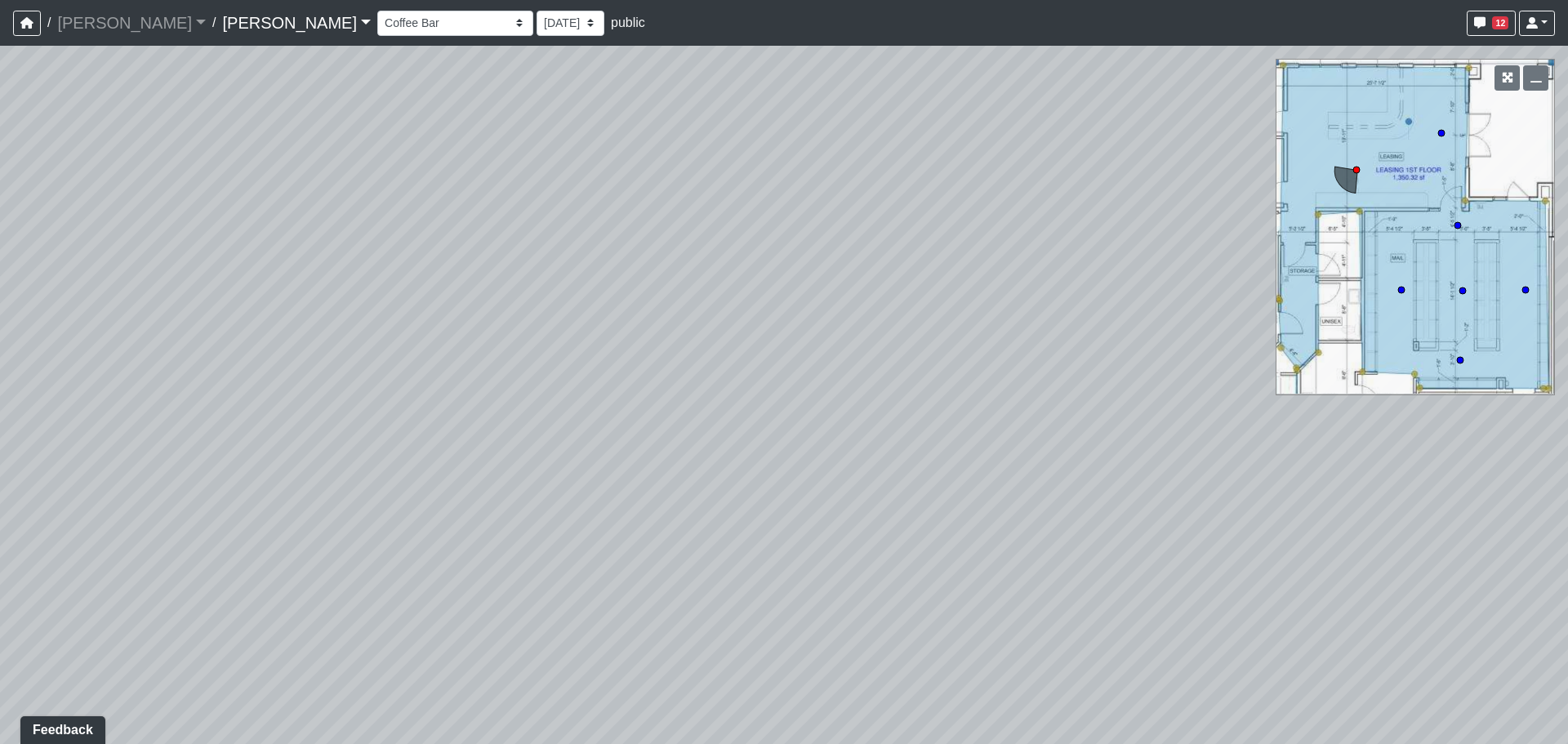
drag, startPoint x: 387, startPoint y: 337, endPoint x: 1016, endPoint y: 327, distance: 629.1
click at [1016, 327] on div "Loading... Banquettes Loading... Main Room 1 Loading... Fireplace Loading... Ma…" at bounding box center [784, 395] width 1568 height 698
drag, startPoint x: 423, startPoint y: 376, endPoint x: 1102, endPoint y: 363, distance: 679.1
click at [1102, 363] on div "Loading... Banquettes Loading... Main Room 1 Loading... Fireplace Loading... Ma…" at bounding box center [784, 395] width 1568 height 698
drag, startPoint x: 506, startPoint y: 367, endPoint x: 1100, endPoint y: 361, distance: 594.0
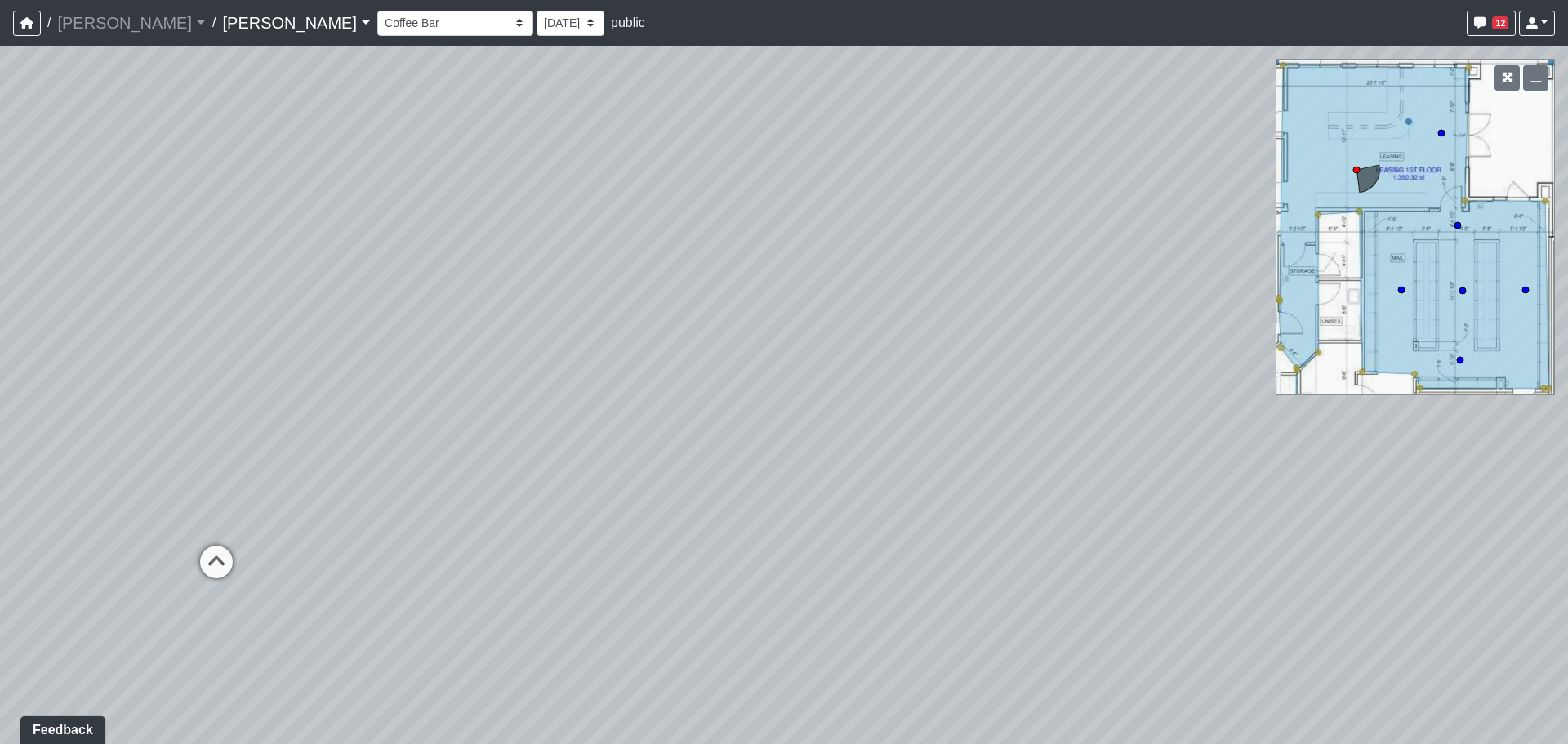
click at [1100, 361] on div "Loading... Banquettes Loading... Main Room 1 Loading... Fireplace Loading... Ma…" at bounding box center [784, 395] width 1568 height 698
drag, startPoint x: 364, startPoint y: 322, endPoint x: 577, endPoint y: 358, distance: 216.0
click at [577, 358] on div "Loading... Banquettes Loading... Main Room 1 Loading... Fireplace Loading... Ma…" at bounding box center [784, 395] width 1568 height 698
click at [452, 530] on icon at bounding box center [447, 544] width 49 height 49
drag, startPoint x: 811, startPoint y: 396, endPoint x: 278, endPoint y: 403, distance: 533.0
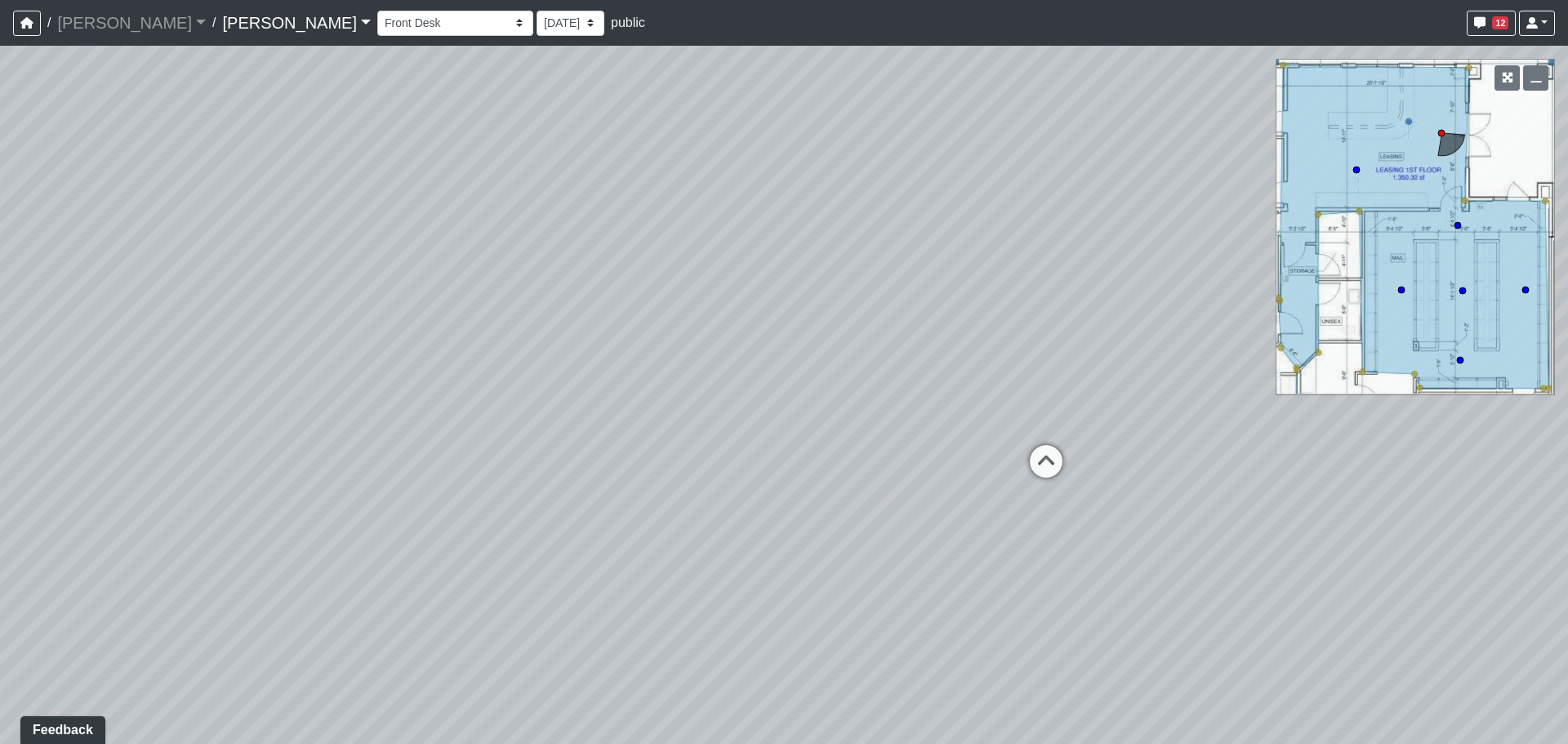
click at [278, 403] on div "Loading... Banquettes Loading... Main Room 1 Loading... Fireplace Loading... Ma…" at bounding box center [784, 395] width 1568 height 698
drag, startPoint x: 912, startPoint y: 350, endPoint x: 334, endPoint y: 355, distance: 578.0
click at [316, 355] on div "Loading... Banquettes Loading... Main Room 1 Loading... Fireplace Loading... Ma…" at bounding box center [784, 395] width 1568 height 698
drag, startPoint x: 710, startPoint y: 334, endPoint x: 574, endPoint y: 333, distance: 136.0
click at [574, 333] on div "Loading... Banquettes Loading... Main Room 1 Loading... Fireplace Loading... Ma…" at bounding box center [784, 395] width 1568 height 698
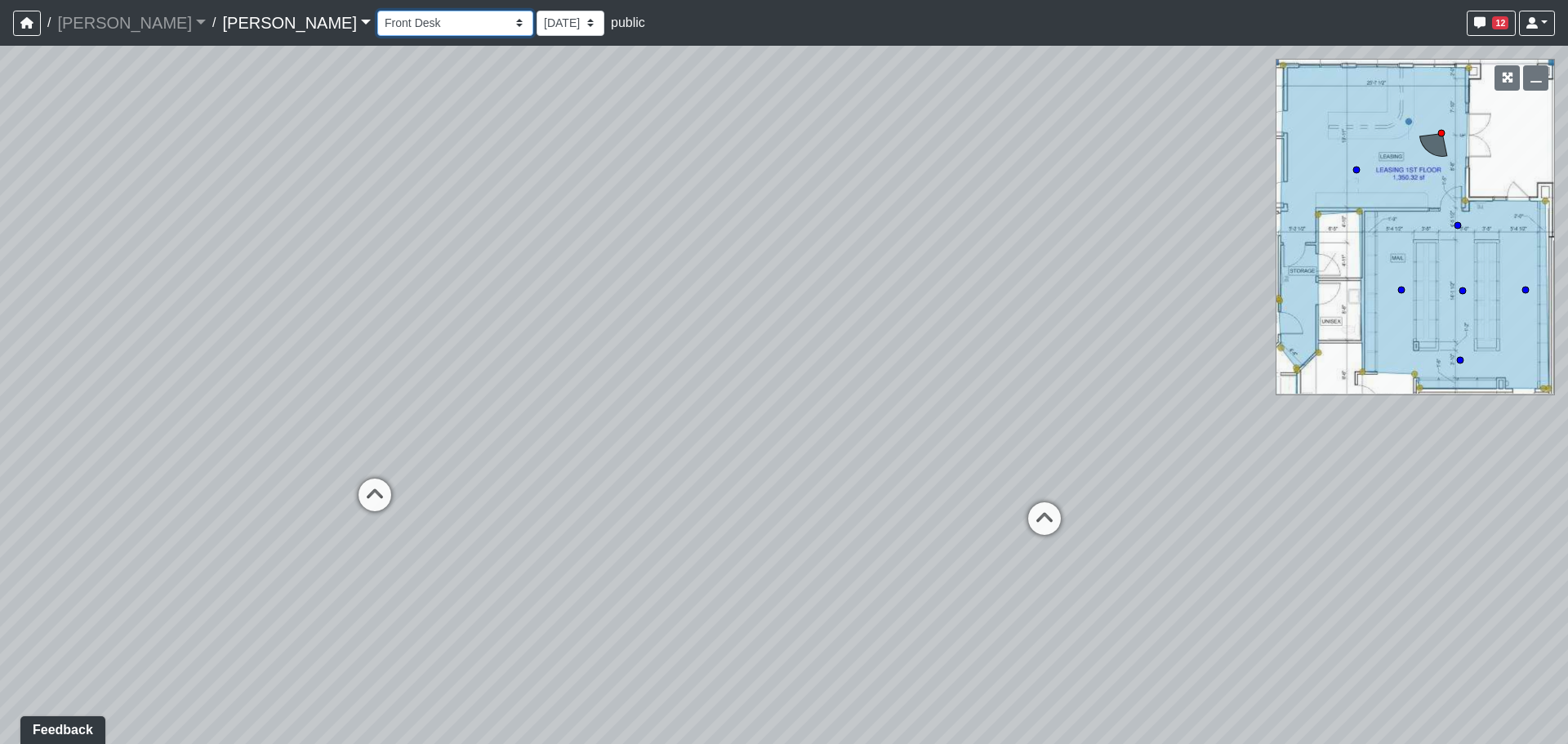
click at [393, 24] on select "Entry Kitchenette Lounge Pool Table Seating 1 Seating 2 Seating 3 Seating 4 Ban…" at bounding box center [455, 24] width 156 height 26
click at [377, 11] on select "Entry Kitchenette Lounge Pool Table Seating 1 Seating 2 Seating 3 Seating 4 Ban…" at bounding box center [455, 24] width 156 height 26
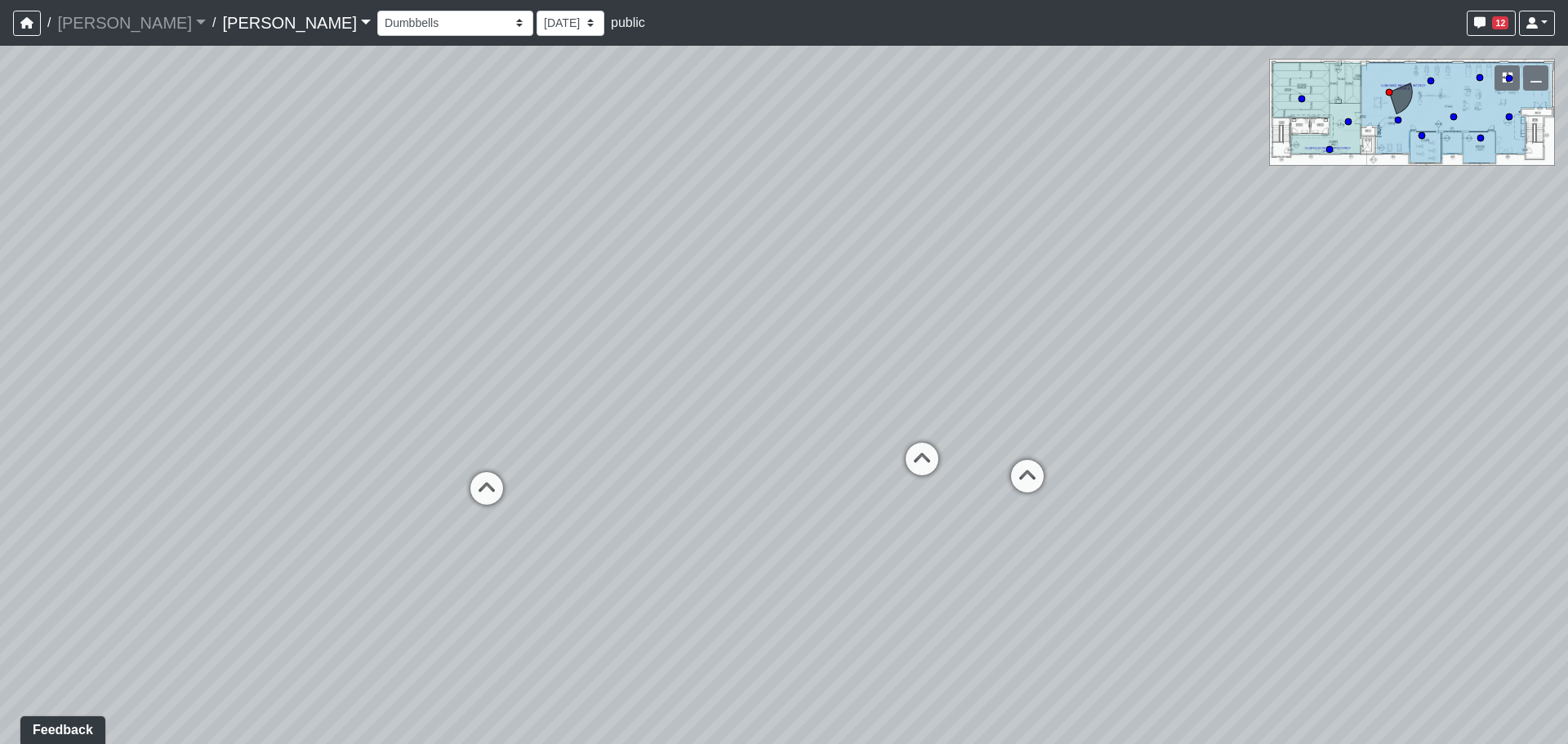
drag, startPoint x: 924, startPoint y: 428, endPoint x: 529, endPoint y: 386, distance: 397.2
click at [529, 386] on div "Loading... Banquettes Loading... Main Room 1 Loading... Fireplace Loading... Ma…" at bounding box center [784, 395] width 1568 height 698
drag, startPoint x: 633, startPoint y: 446, endPoint x: 859, endPoint y: 457, distance: 226.3
click at [859, 457] on div "Loading... Banquettes Loading... Main Room 1 Loading... Fireplace Loading... Ma…" at bounding box center [784, 395] width 1568 height 698
drag, startPoint x: 498, startPoint y: 455, endPoint x: 983, endPoint y: 411, distance: 487.0
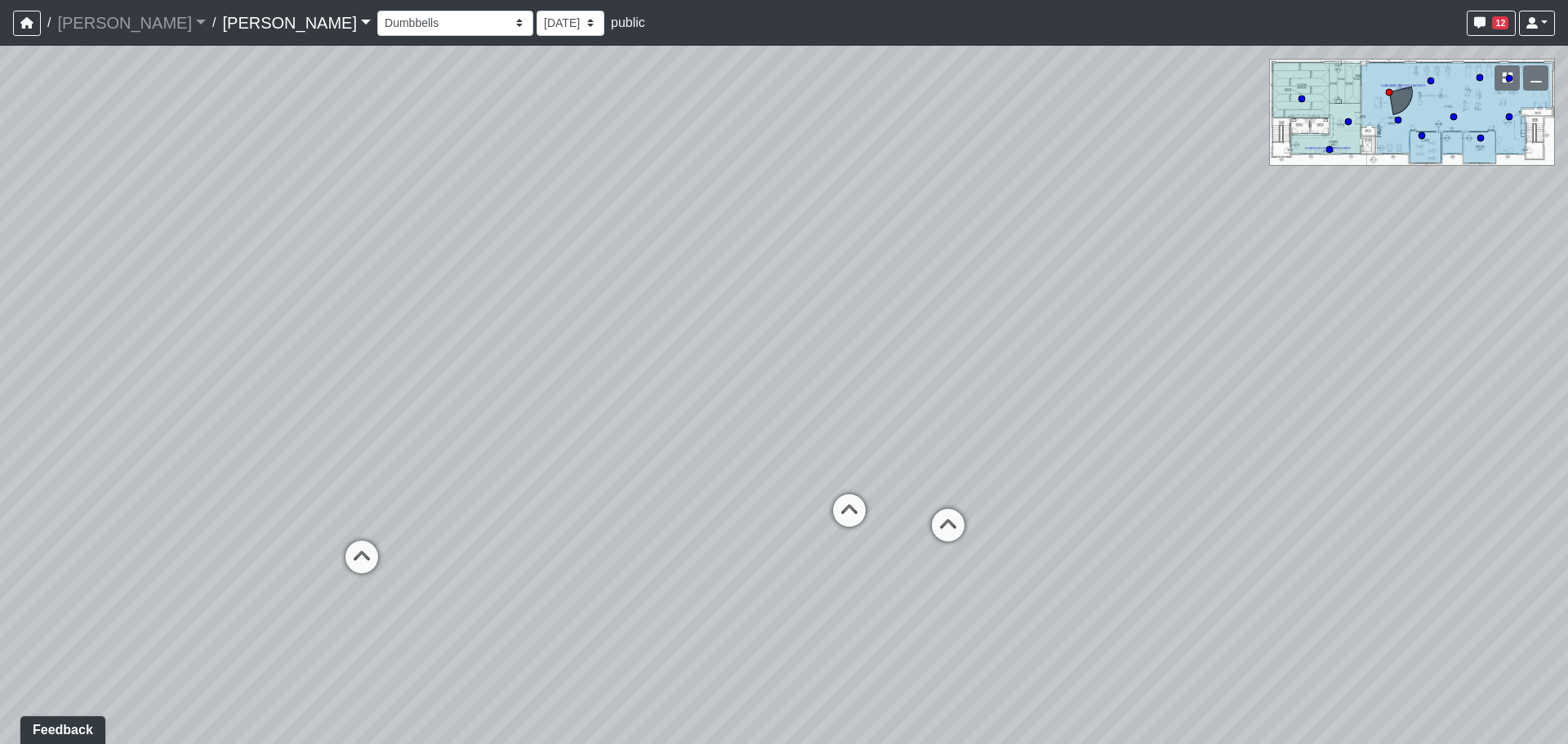
click at [983, 411] on div "Loading... Banquettes Loading... Main Room 1 Loading... Fireplace Loading... Ma…" at bounding box center [784, 395] width 1568 height 698
drag, startPoint x: 735, startPoint y: 315, endPoint x: 711, endPoint y: 468, distance: 154.9
click at [711, 468] on div "Loading... Banquettes Loading... Main Room 1 Loading... Fireplace Loading... Ma…" at bounding box center [784, 395] width 1568 height 698
drag, startPoint x: 915, startPoint y: 416, endPoint x: 817, endPoint y: 376, distance: 105.8
click at [817, 376] on div "Loading... Banquettes Loading... Main Room 1 Loading... Fireplace Loading... Ma…" at bounding box center [784, 395] width 1568 height 698
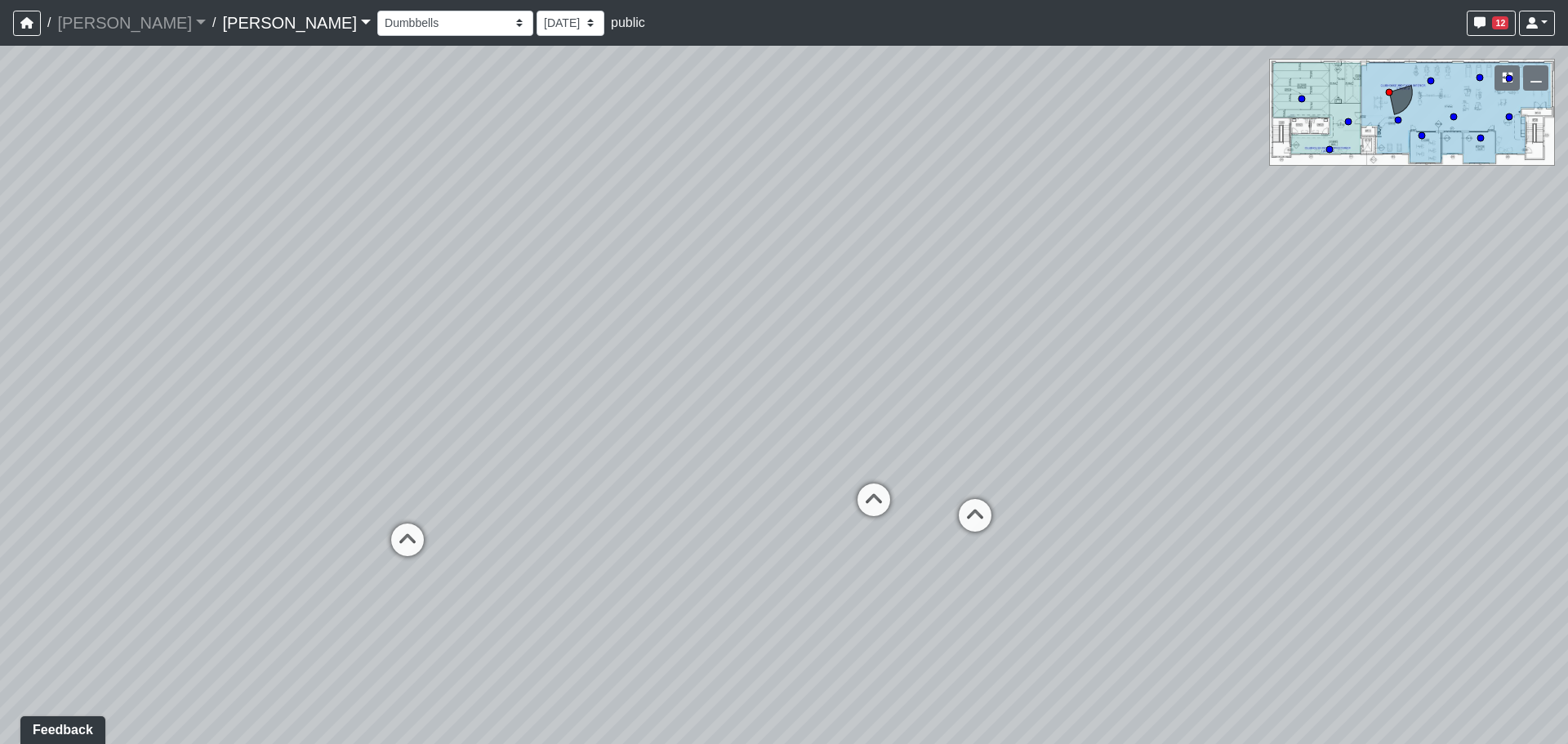
drag, startPoint x: 958, startPoint y: 566, endPoint x: 691, endPoint y: 506, distance: 273.7
click at [691, 506] on div "Loading... Banquettes Loading... Main Room 1 Loading... Fireplace Loading... Ma…" at bounding box center [784, 395] width 1568 height 698
drag, startPoint x: 1180, startPoint y: 499, endPoint x: 961, endPoint y: 496, distance: 219.0
click at [961, 495] on div "Loading... Banquettes Loading... Main Room 1 Loading... Fireplace Loading... Ma…" at bounding box center [784, 395] width 1568 height 698
drag, startPoint x: 1264, startPoint y: 515, endPoint x: 887, endPoint y: 515, distance: 377.0
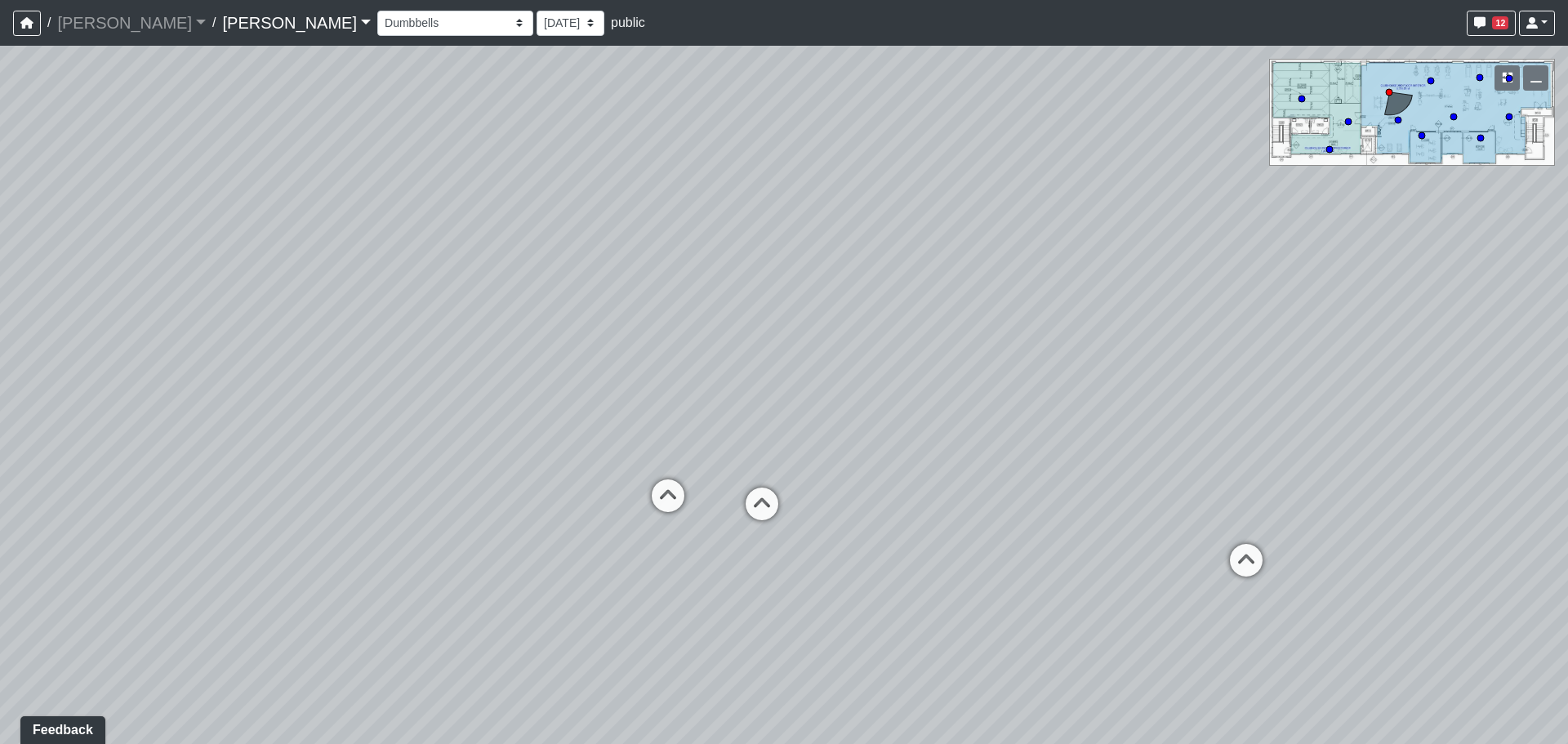
click at [887, 515] on div "Loading... Banquettes Loading... Main Room 1 Loading... Fireplace Loading... Ma…" at bounding box center [784, 395] width 1568 height 698
click at [377, 23] on select "Entry Kitchenette Lounge Pool Table Seating 1 Seating 2 Seating 3 Seating 4 Ban…" at bounding box center [455, 24] width 156 height 26
click at [377, 11] on select "Entry Kitchenette Lounge Pool Table Seating 1 Seating 2 Seating 3 Seating 4 Ban…" at bounding box center [455, 24] width 156 height 26
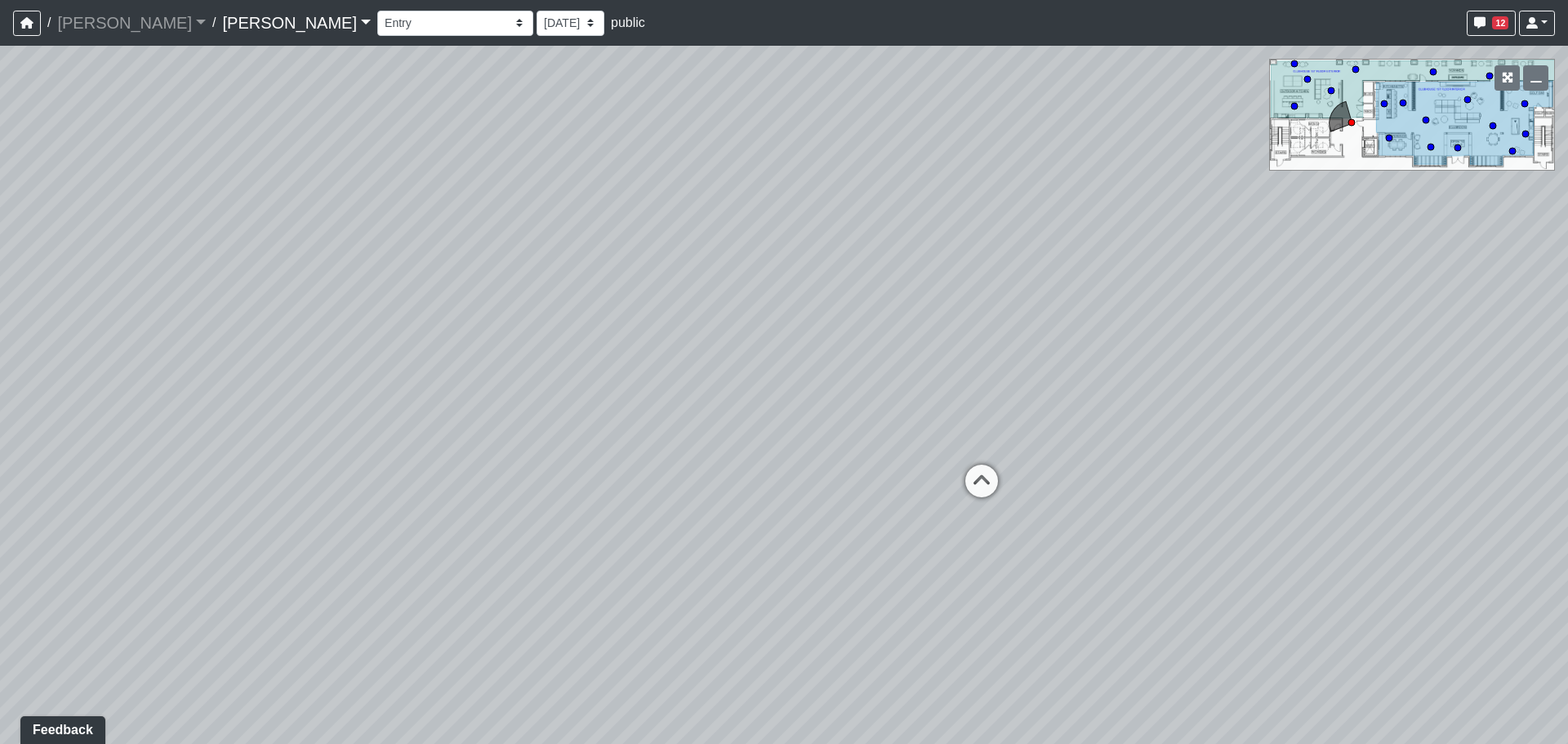
drag, startPoint x: 484, startPoint y: 373, endPoint x: 398, endPoint y: 302, distance: 111.5
click at [70, 261] on div "Loading... Banquettes Loading... Main Room 1 Loading... Fireplace Loading... Ma…" at bounding box center [784, 395] width 1568 height 698
drag, startPoint x: 1006, startPoint y: 320, endPoint x: 40, endPoint y: 231, distance: 970.1
click at [10, 225] on div "Loading... Banquettes Loading... Main Room 1 Loading... Fireplace Loading... Ma…" at bounding box center [784, 395] width 1568 height 698
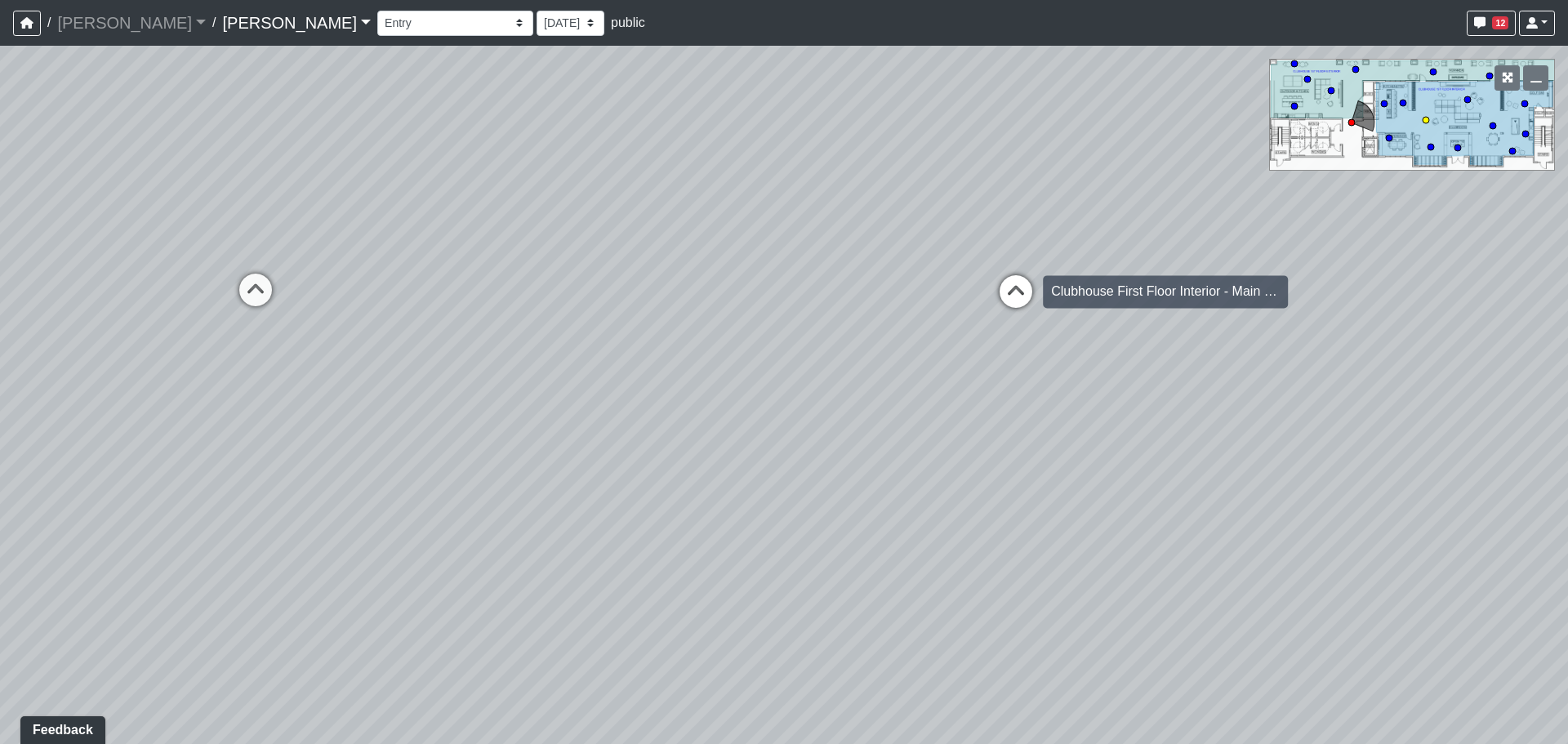
click at [1015, 292] on icon at bounding box center [1015, 299] width 49 height 49
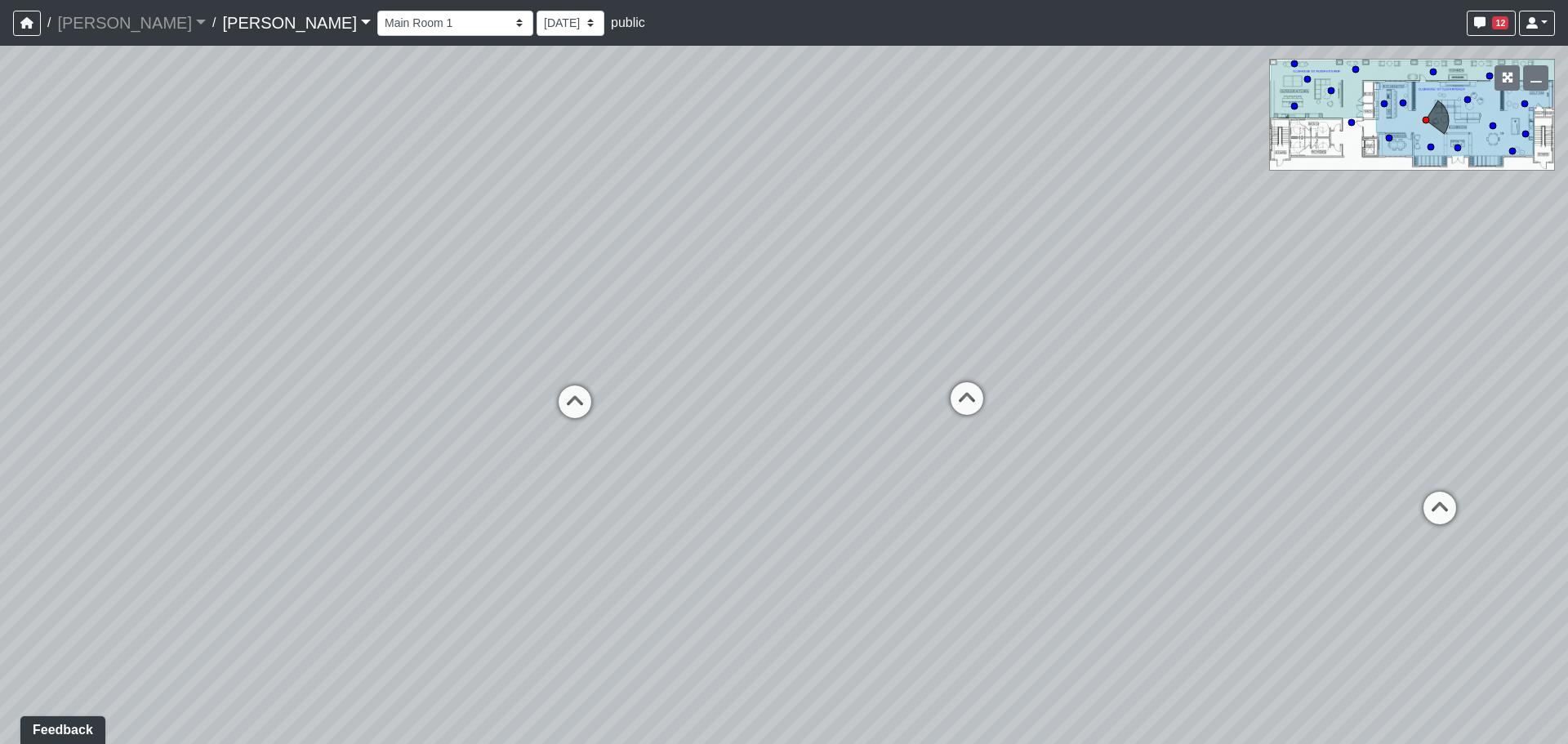
drag, startPoint x: 1128, startPoint y: 230, endPoint x: 932, endPoint y: 354, distance: 231.9
click at [932, 354] on div "Loading... Banquettes Loading... Main Room 1 Loading... Fireplace Loading... Ma…" at bounding box center [784, 395] width 1568 height 698
drag, startPoint x: 1042, startPoint y: 303, endPoint x: 865, endPoint y: 316, distance: 177.5
click at [865, 316] on div "Loading... Banquettes Loading... Main Room 1 Loading... Fireplace Loading... Ma…" at bounding box center [784, 395] width 1568 height 698
click at [867, 416] on icon at bounding box center [856, 414] width 49 height 49
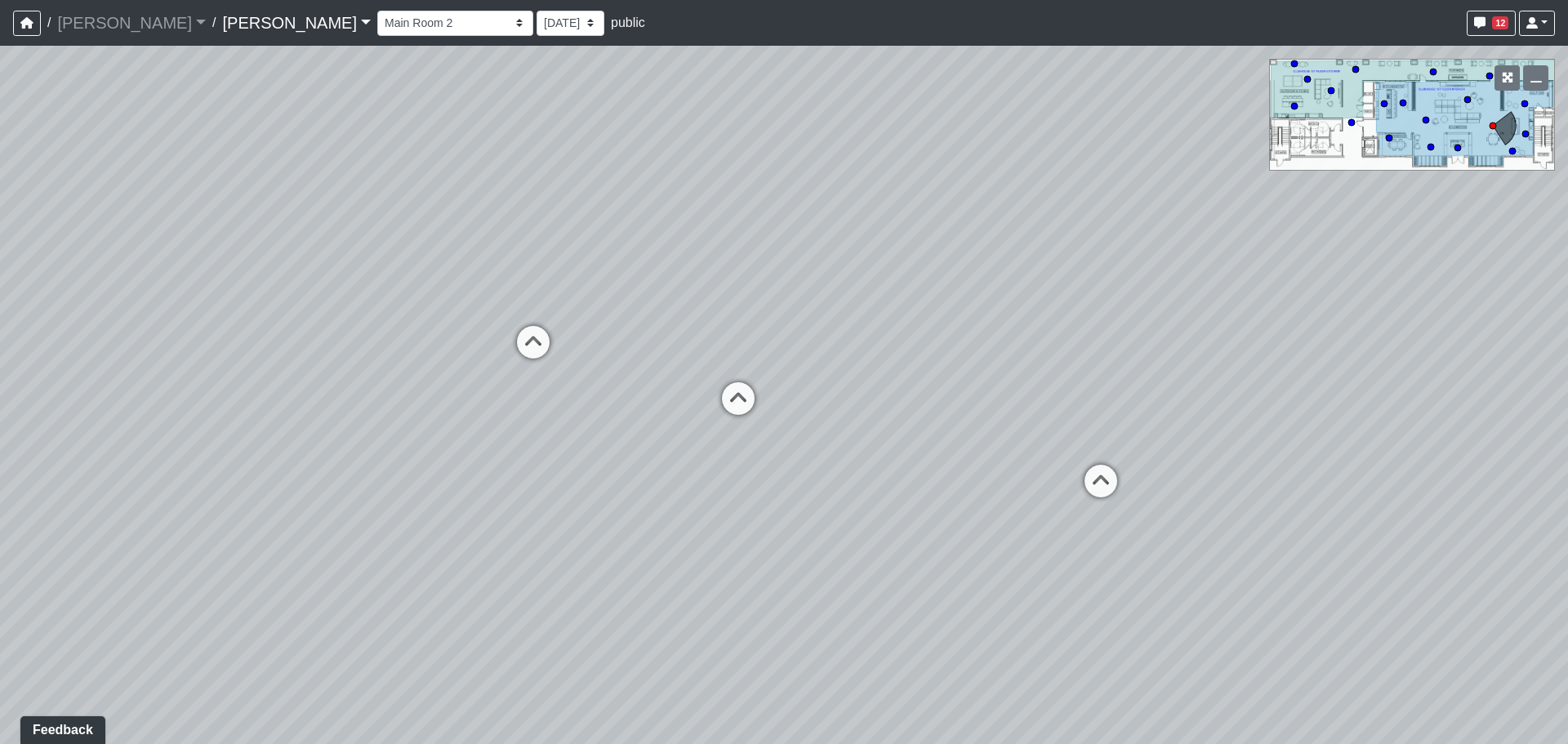
drag, startPoint x: 1010, startPoint y: 397, endPoint x: 896, endPoint y: 405, distance: 114.3
click at [896, 405] on div "Loading... Banquettes Loading... Main Room 1 Loading... Fireplace Loading... Ma…" at bounding box center [784, 395] width 1568 height 698
click at [522, 347] on icon at bounding box center [527, 351] width 49 height 49
drag, startPoint x: 401, startPoint y: 372, endPoint x: 887, endPoint y: 406, distance: 487.2
click at [933, 401] on div "Loading... Banquettes Loading... Main Room 1 Loading... Fireplace Loading... Ma…" at bounding box center [784, 395] width 1568 height 698
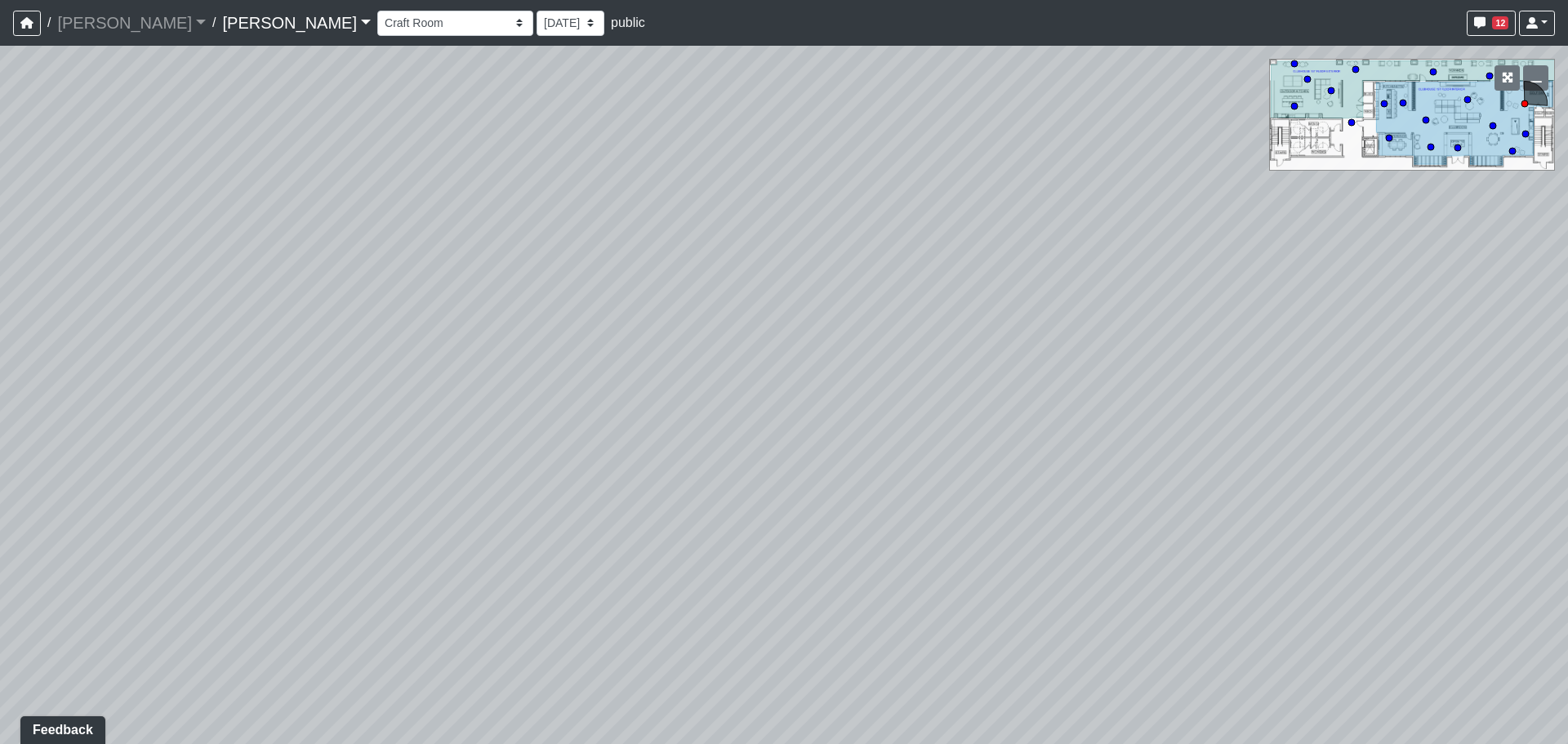
drag, startPoint x: 394, startPoint y: 433, endPoint x: 954, endPoint y: 430, distance: 560.0
click at [957, 429] on div "Loading... Banquettes Loading... Main Room 1 Loading... Fireplace Loading... Ma…" at bounding box center [784, 395] width 1568 height 698
drag, startPoint x: 354, startPoint y: 418, endPoint x: 1202, endPoint y: 421, distance: 848.0
click at [1202, 421] on div "Loading... Banquettes Loading... Main Room 1 Loading... Fireplace Loading... Ma…" at bounding box center [784, 395] width 1568 height 698
drag, startPoint x: 420, startPoint y: 399, endPoint x: 902, endPoint y: 402, distance: 482.0
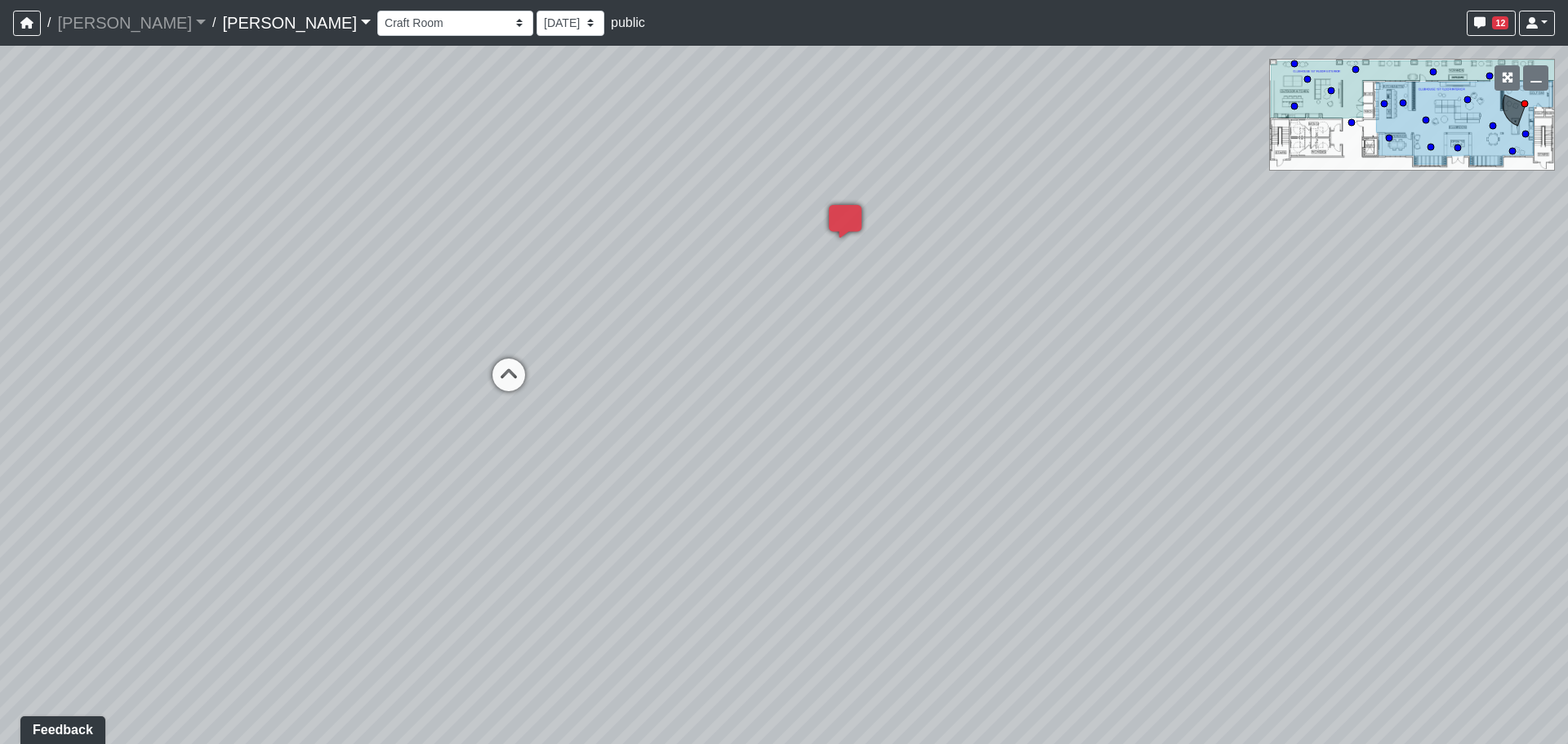
click at [902, 402] on div "Loading... Banquettes Loading... Main Room 1 Loading... Fireplace Loading... Ma…" at bounding box center [784, 395] width 1568 height 698
drag, startPoint x: 618, startPoint y: 433, endPoint x: 1348, endPoint y: 403, distance: 730.6
click at [1346, 403] on div "Loading... Banquettes Loading... Main Room 1 Loading... Fireplace Loading... Ma…" at bounding box center [784, 395] width 1568 height 698
drag, startPoint x: 585, startPoint y: 435, endPoint x: 1209, endPoint y: 418, distance: 624.2
click at [1209, 418] on div "Loading... Banquettes Loading... Main Room 1 Loading... Fireplace Loading... Ma…" at bounding box center [784, 395] width 1568 height 698
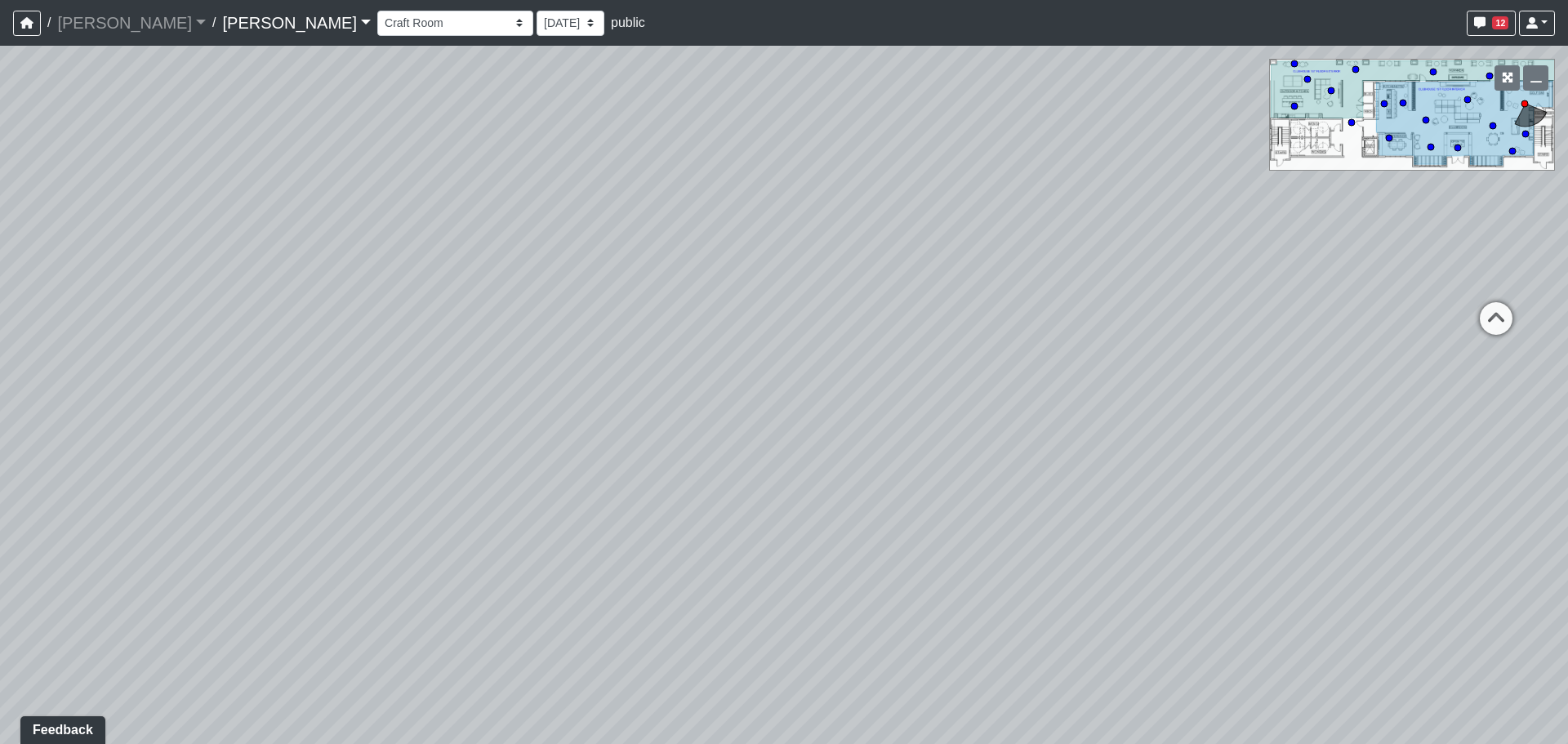
drag, startPoint x: 1232, startPoint y: 388, endPoint x: 635, endPoint y: 411, distance: 597.4
click at [635, 411] on div "Loading... Banquettes Loading... Main Room 1 Loading... Fireplace Loading... Ma…" at bounding box center [784, 395] width 1568 height 698
drag, startPoint x: 1088, startPoint y: 390, endPoint x: 578, endPoint y: 429, distance: 511.5
click at [578, 429] on div "Loading... Banquettes Loading... Main Room 1 Loading... Fireplace Loading... Ma…" at bounding box center [784, 395] width 1568 height 698
click at [918, 365] on icon at bounding box center [921, 362] width 49 height 49
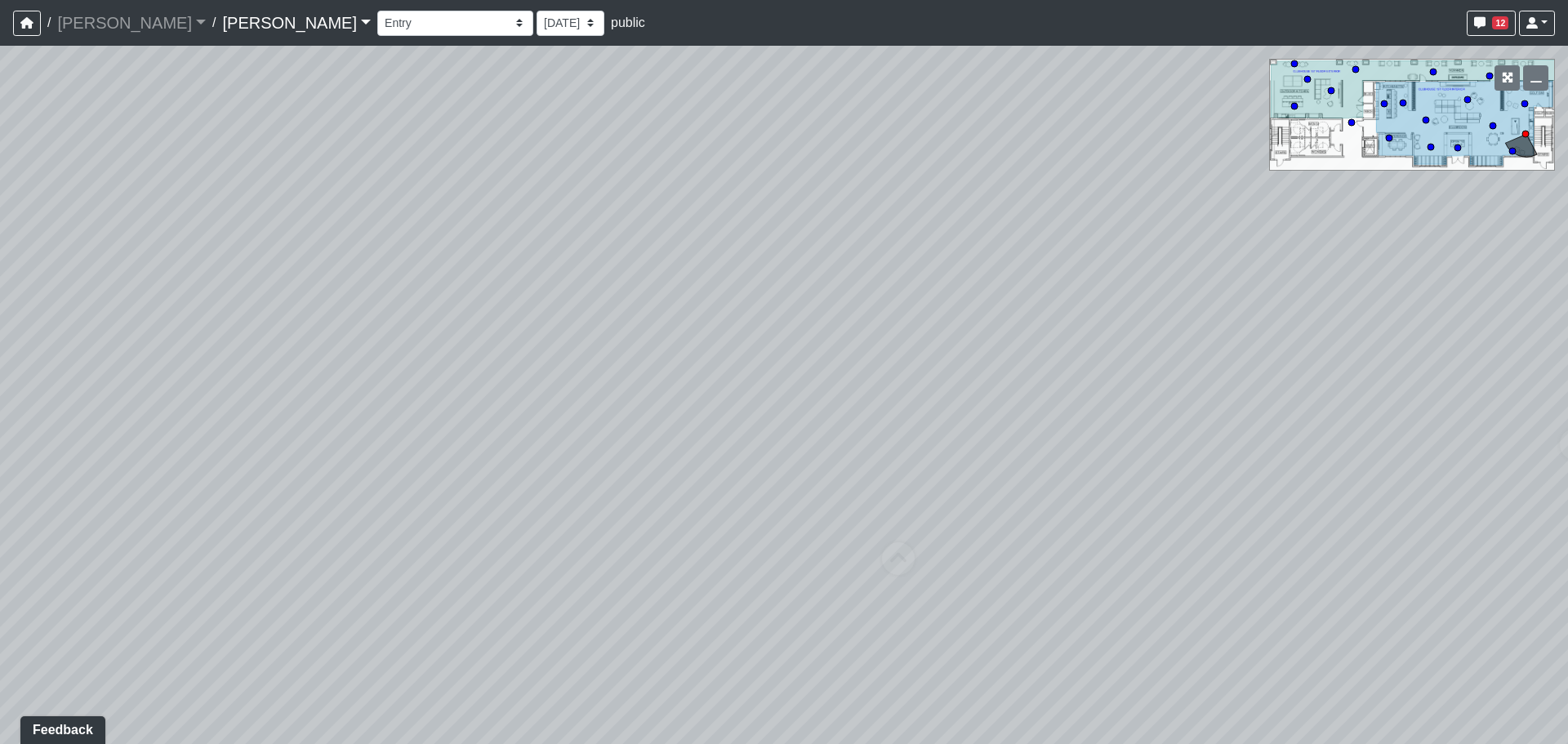
select select "9troXSXpoqiNq4XSkBVCZ3"
drag, startPoint x: 531, startPoint y: 423, endPoint x: 1018, endPoint y: 399, distance: 487.6
click at [1000, 398] on div "Loading... Banquettes Loading... Main Room 1 Loading... Fireplace Loading... Ma…" at bounding box center [784, 395] width 1568 height 698
drag, startPoint x: 482, startPoint y: 394, endPoint x: 1101, endPoint y: 395, distance: 619.0
click at [1078, 391] on div "Loading... Banquettes Loading... Main Room 1 Loading... Fireplace Loading... Ma…" at bounding box center [784, 395] width 1568 height 698
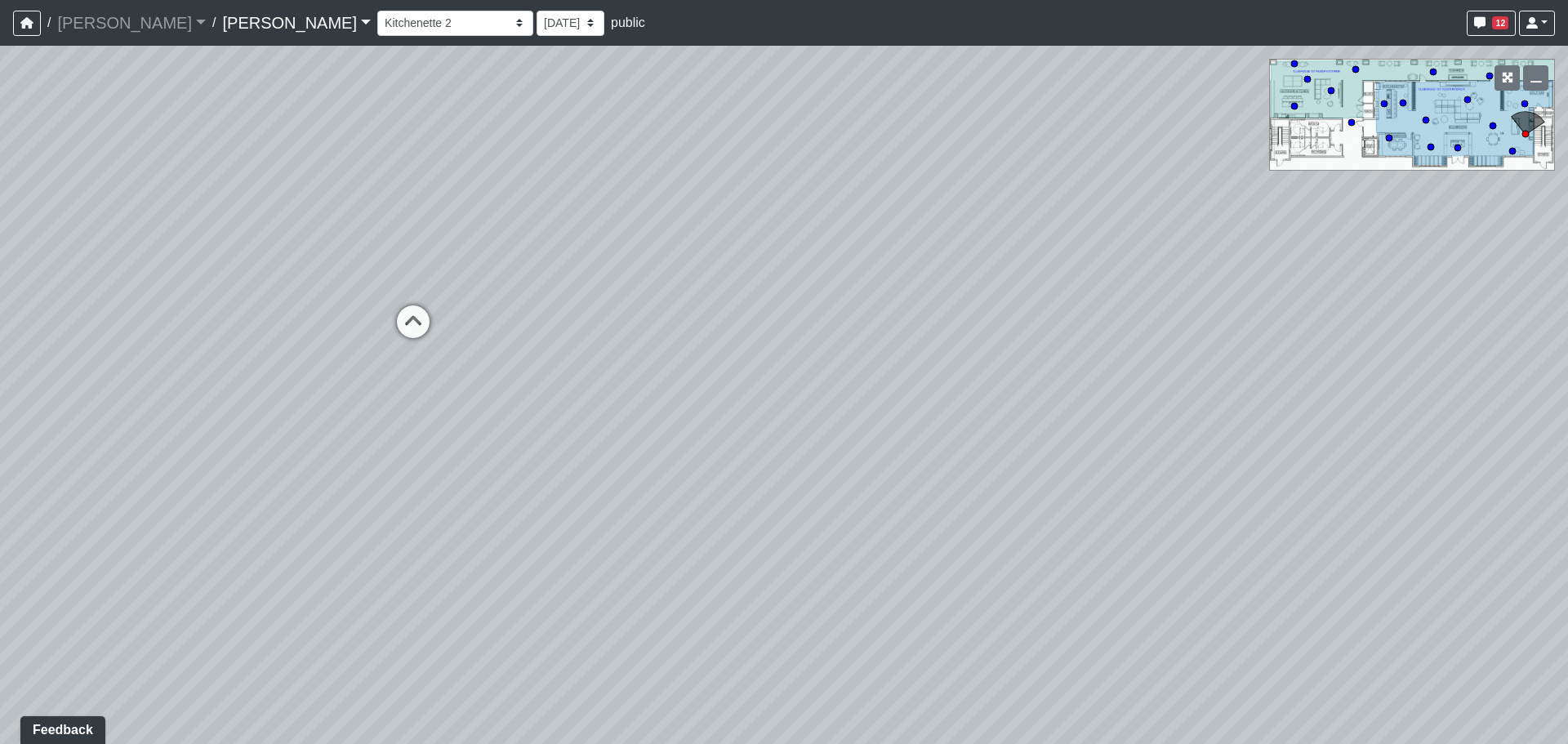
drag, startPoint x: 372, startPoint y: 395, endPoint x: 1158, endPoint y: 391, distance: 786.0
click at [1158, 391] on div "Loading... Banquettes Loading... Main Room 1 Loading... Fireplace Loading... Ma…" at bounding box center [784, 395] width 1568 height 698
